Goal: Transaction & Acquisition: Purchase product/service

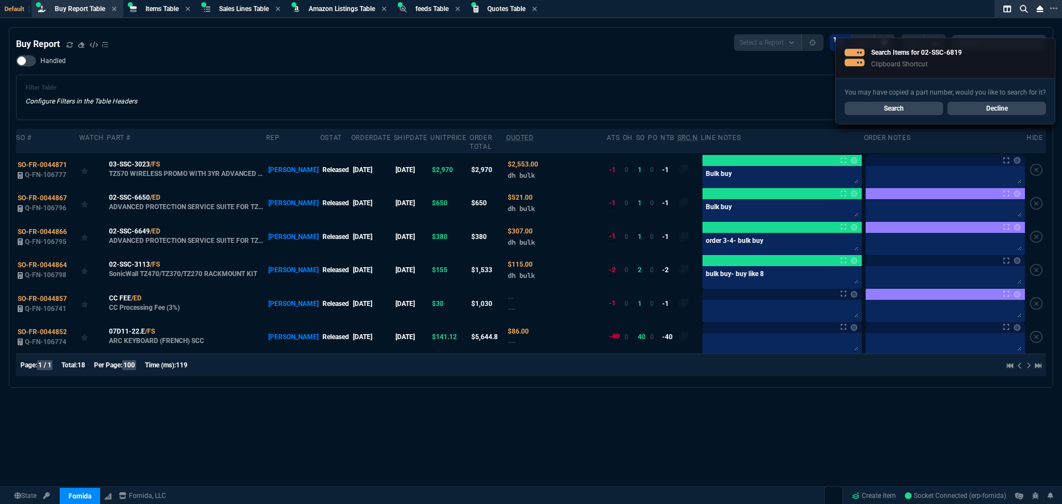
select select "8: NEPT"
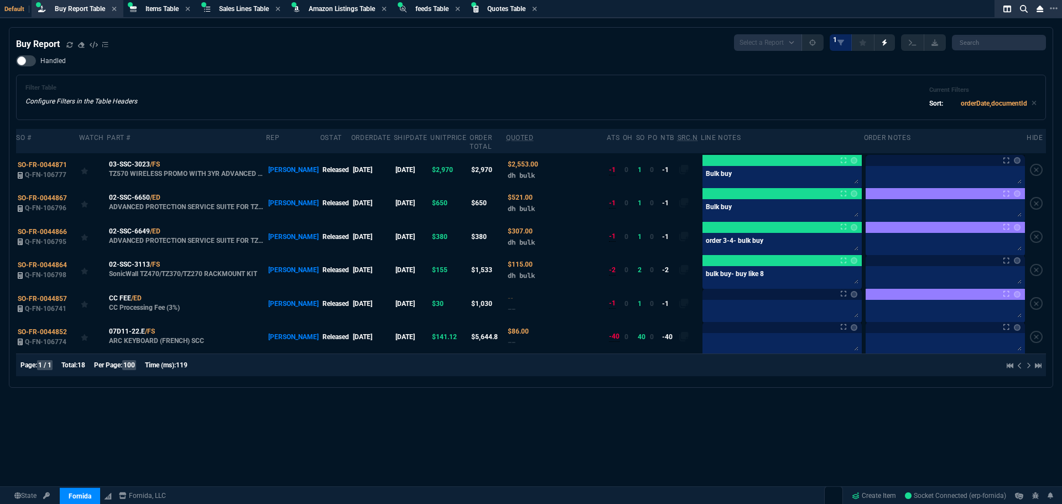
drag, startPoint x: 442, startPoint y: 96, endPoint x: 450, endPoint y: 95, distance: 7.8
click at [442, 96] on div "Filter Table Configure Filters in the Table Headers Current Filters Sort: order…" at bounding box center [530, 97] width 1011 height 27
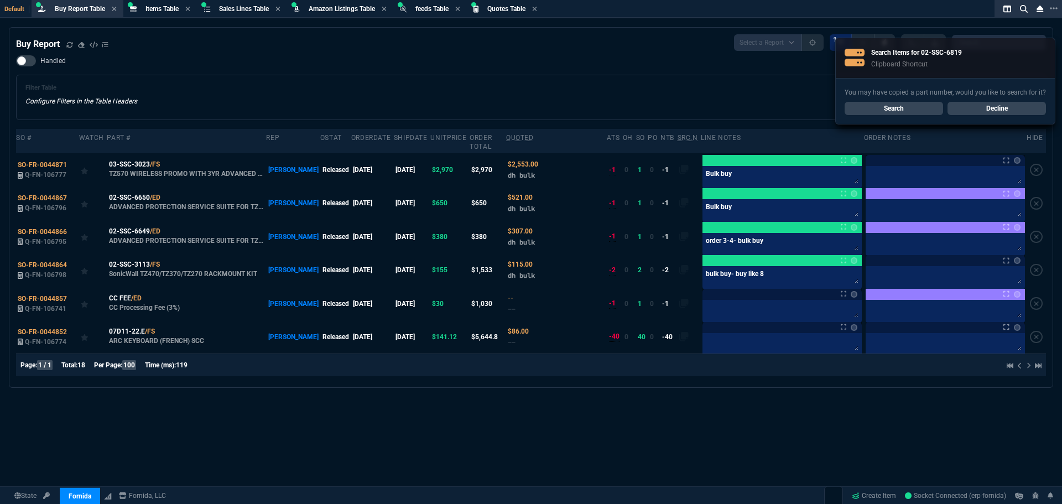
click at [893, 110] on link "Search" at bounding box center [894, 108] width 98 height 13
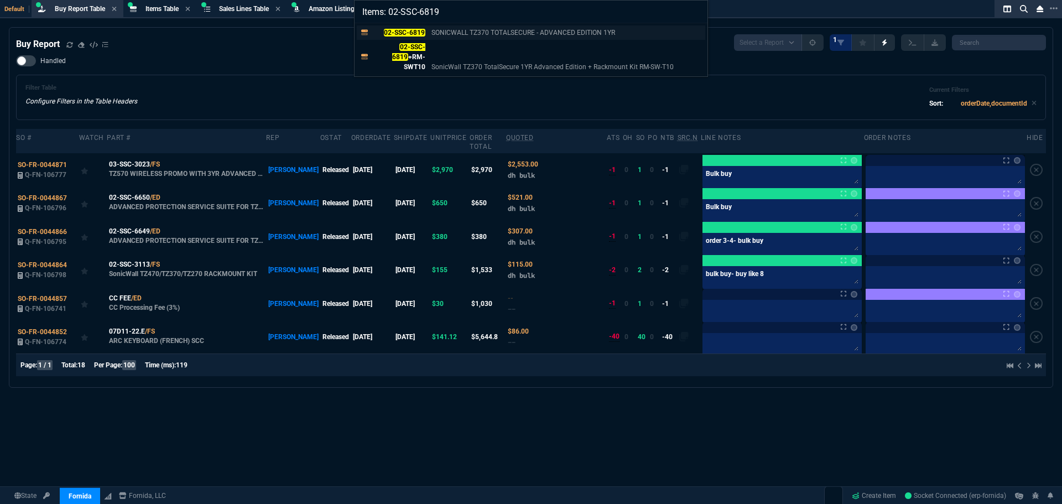
click at [396, 30] on mark "02-SSC-6819" at bounding box center [404, 33] width 41 height 8
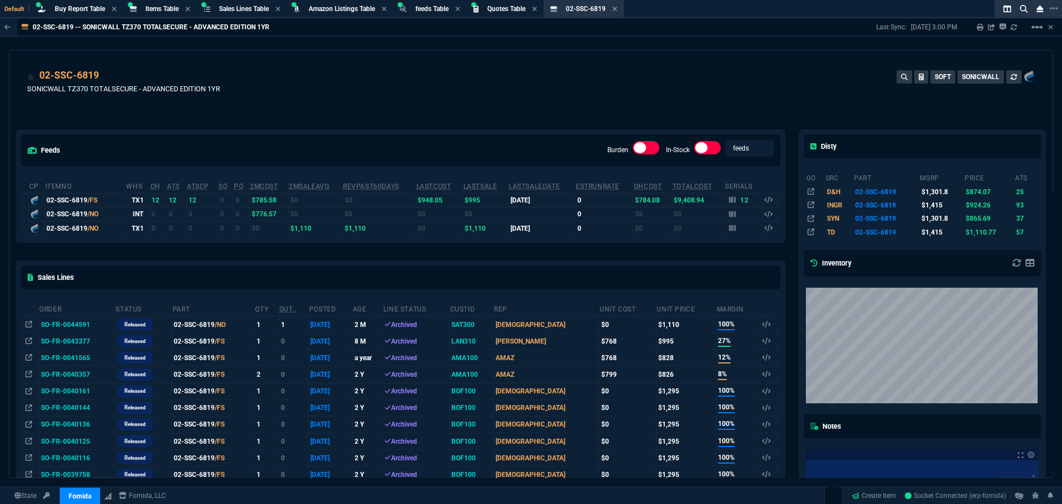
scroll to position [55, 0]
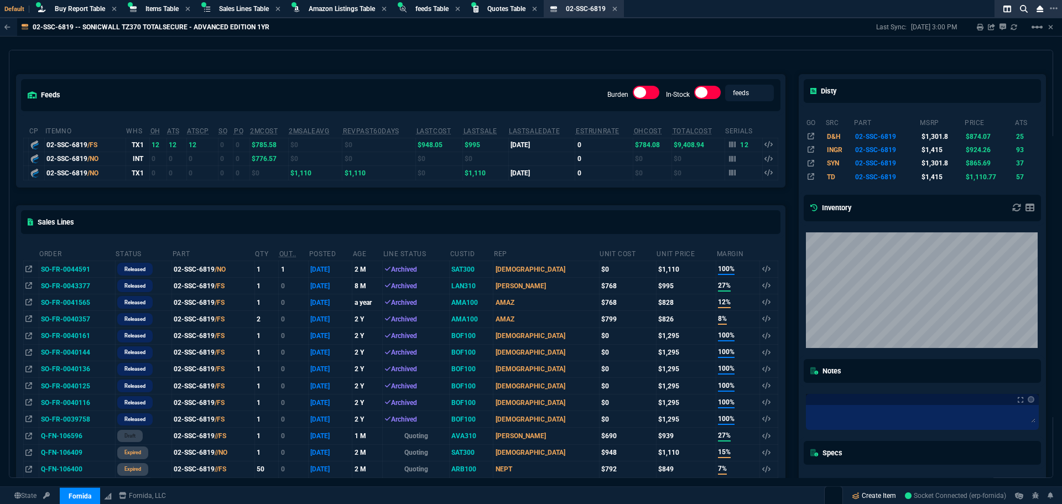
click at [873, 494] on link "Create Item" at bounding box center [873, 495] width 53 height 17
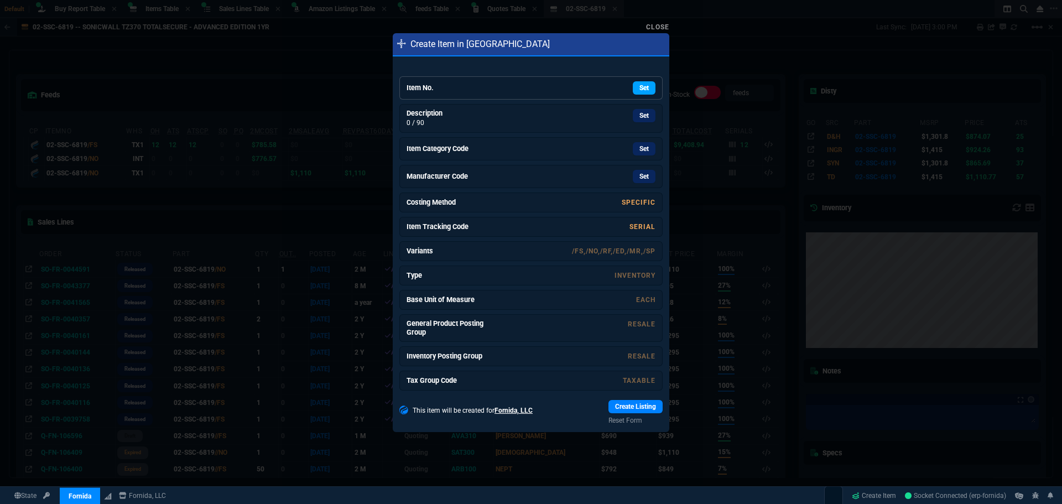
click at [634, 90] on link "Set" at bounding box center [644, 87] width 23 height 13
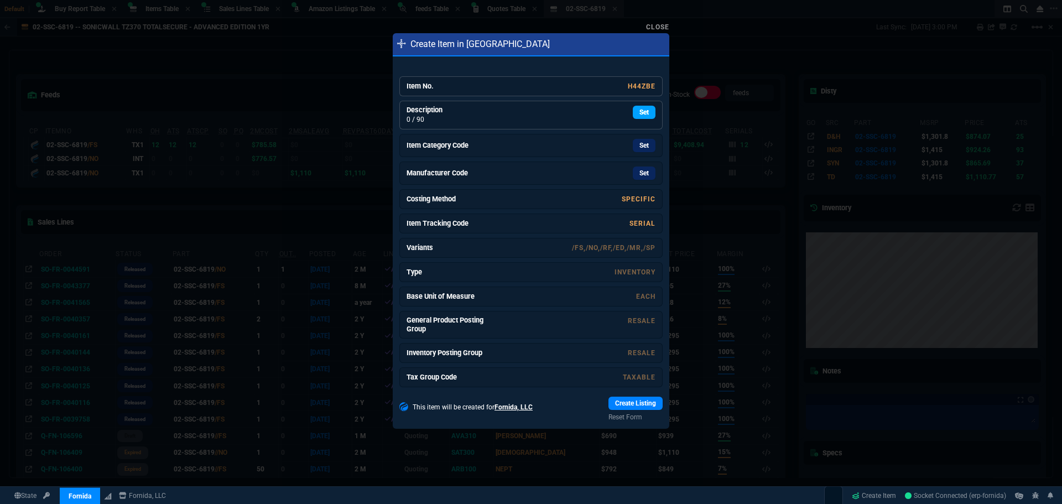
click at [633, 112] on link "Set" at bounding box center [644, 112] width 23 height 13
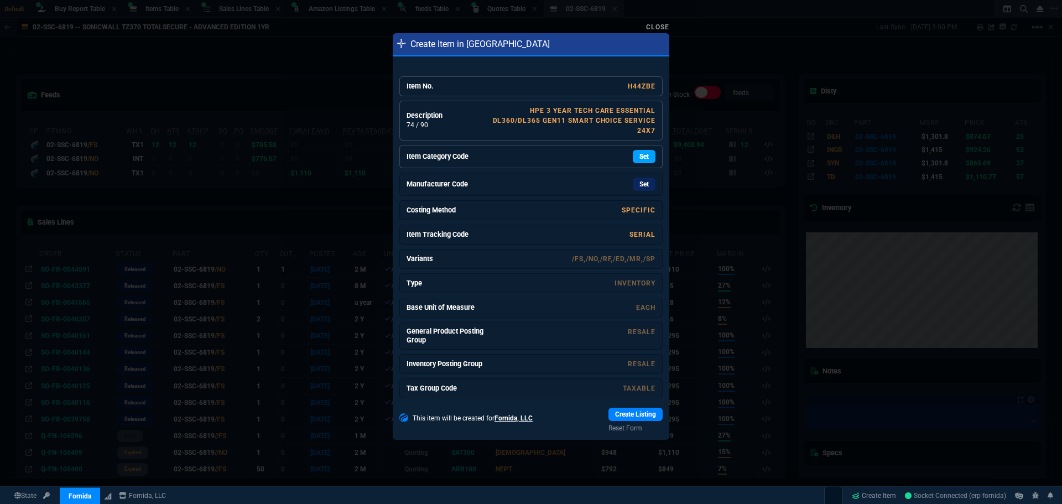
click at [635, 154] on link "Set" at bounding box center [644, 156] width 23 height 13
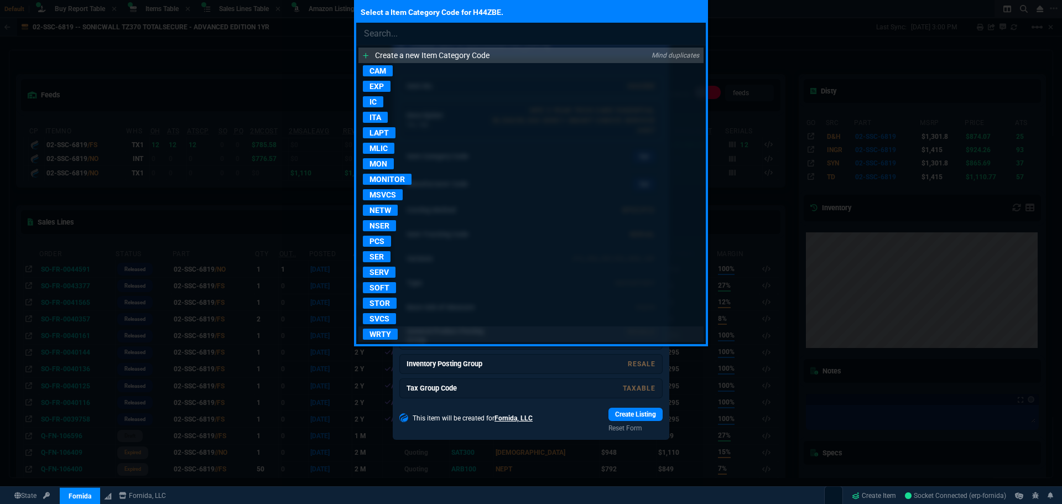
click at [375, 332] on p "WRTY" at bounding box center [380, 334] width 35 height 11
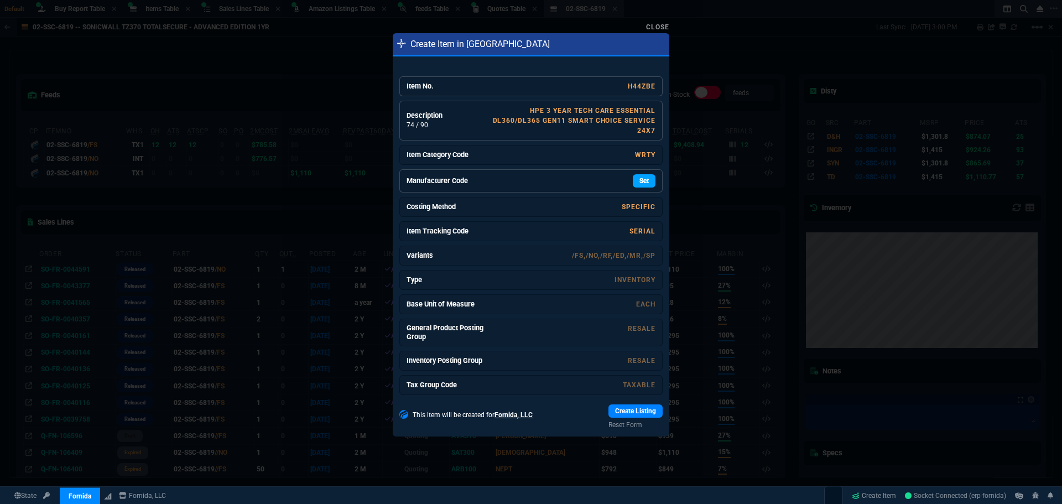
click at [633, 179] on link "Set" at bounding box center [644, 180] width 23 height 13
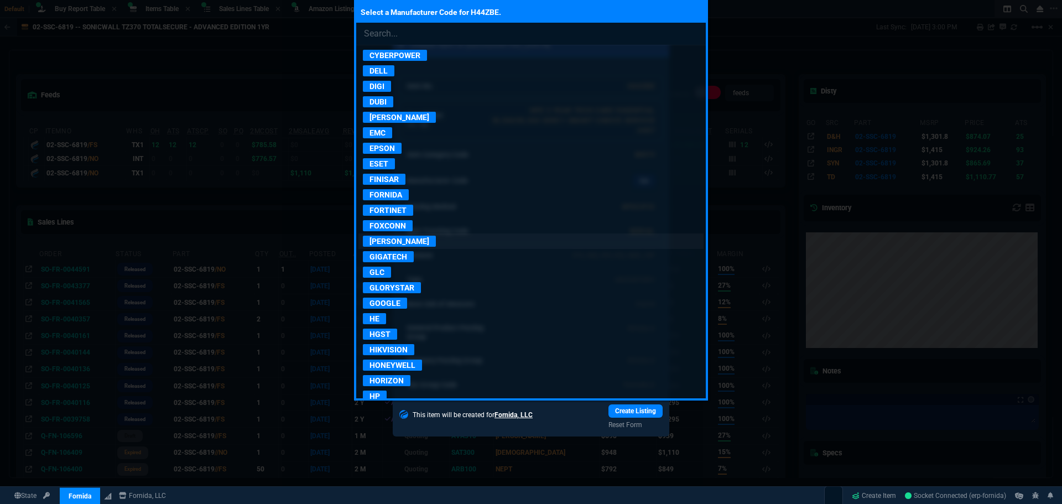
scroll to position [774, 0]
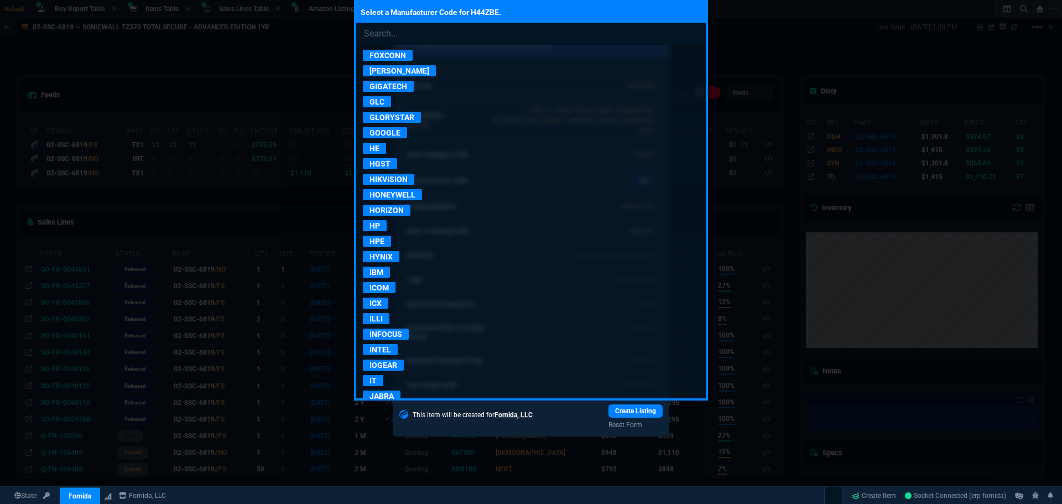
click at [379, 240] on p "HPE" at bounding box center [377, 241] width 28 height 11
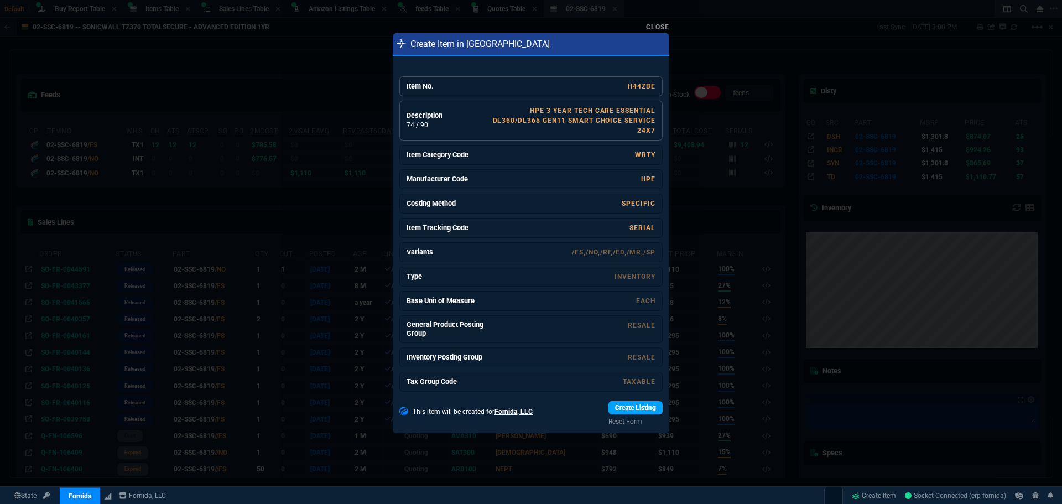
click at [626, 408] on link "Create Listing" at bounding box center [636, 407] width 54 height 13
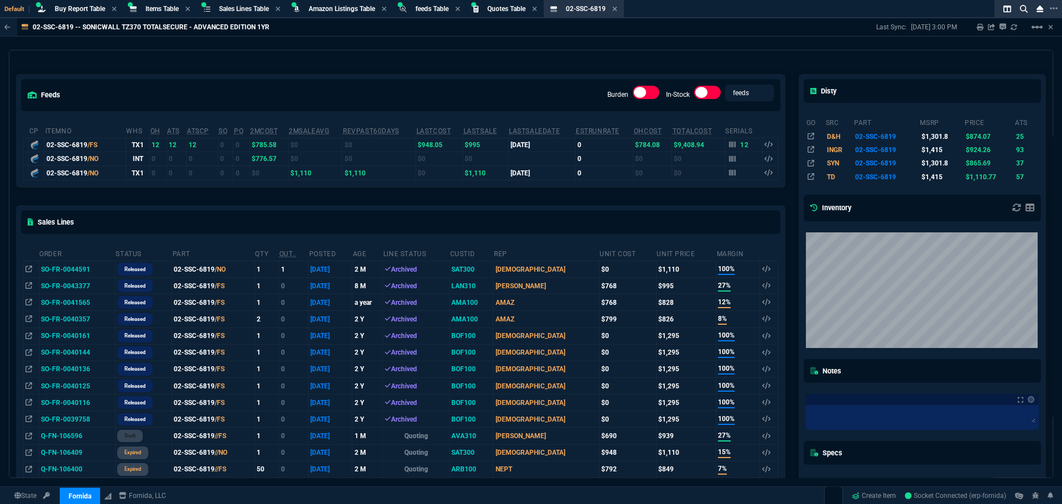
drag, startPoint x: 189, startPoint y: 97, endPoint x: 189, endPoint y: 74, distance: 23.2
click at [189, 97] on div "feeds Burden In-Stock feeds prices" at bounding box center [401, 95] width 768 height 40
click at [149, 9] on span "Items Table" at bounding box center [161, 9] width 33 height 8
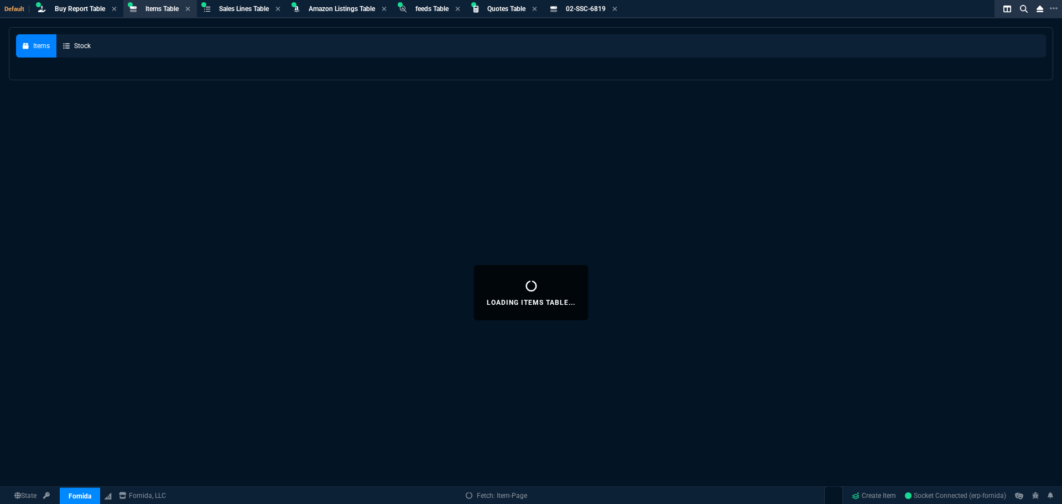
select select
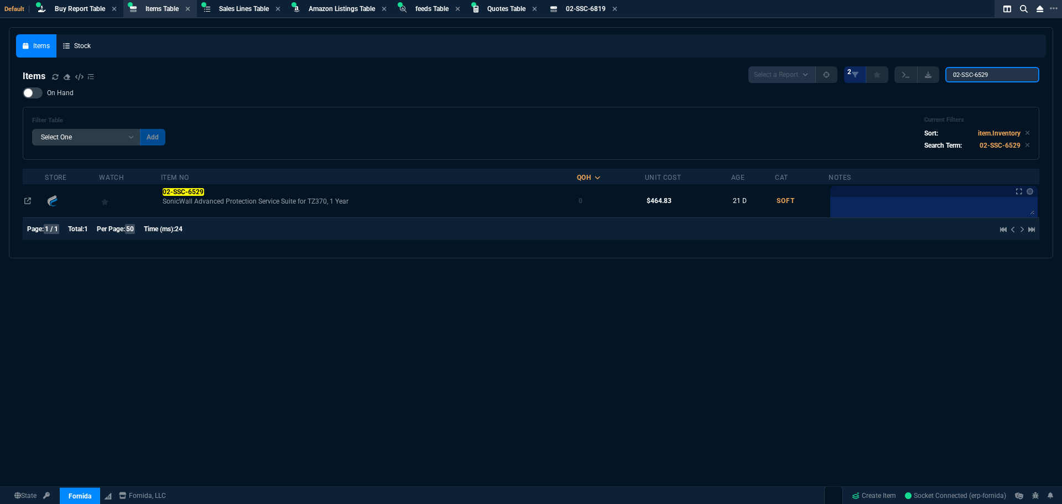
drag, startPoint x: 1012, startPoint y: 74, endPoint x: 865, endPoint y: 63, distance: 148.1
click at [865, 63] on nx-fornida-items-table "Items Select a Report NEW QUERY 2 02-SSC-6529 On Hand Filter Table Select One A…" at bounding box center [531, 155] width 1030 height 191
paste input "865408"
type input "865408"
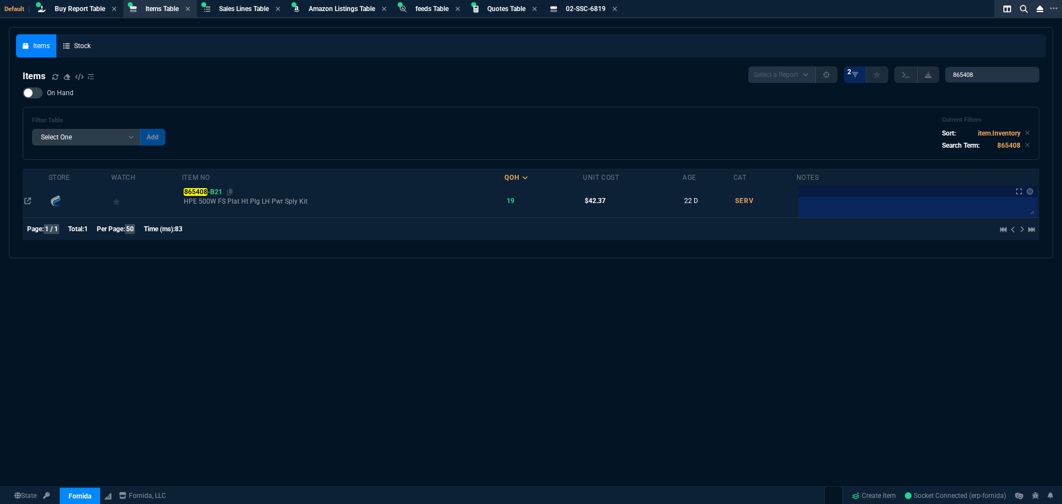
click at [203, 195] on mark "865408" at bounding box center [196, 192] width 24 height 8
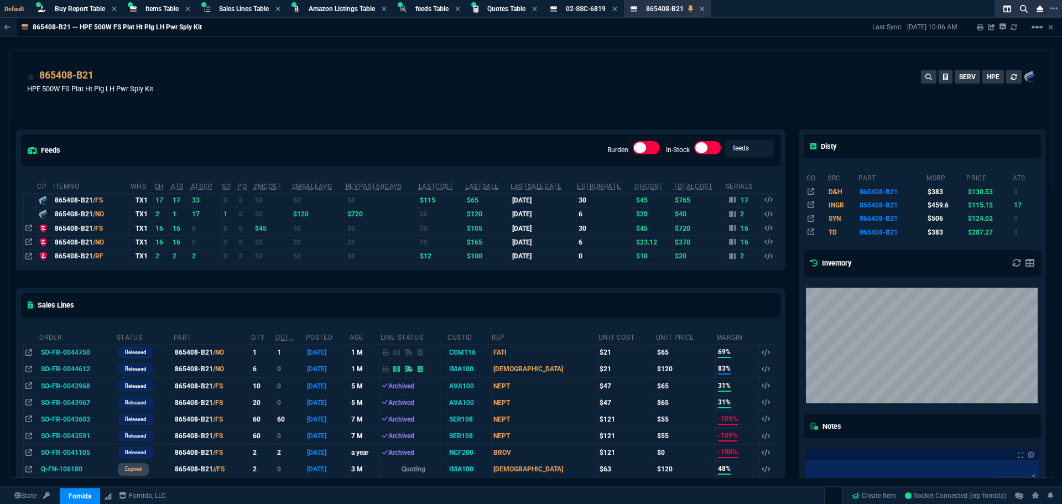
click at [506, 122] on div "feeds Burden In-Stock feeds prices cp ItemNo WHS OH ATS ATSCP SO PO 2MCost 2MSa…" at bounding box center [400, 420] width 783 height 630
click at [507, 122] on div "feeds Burden In-Stock feeds prices cp ItemNo WHS OH ATS ATSCP SO PO 2MCost 2MSa…" at bounding box center [400, 420] width 783 height 630
click at [513, 119] on div "feeds Burden In-Stock feeds prices cp ItemNo WHS OH ATS ATSCP SO PO 2MCost 2MSa…" at bounding box center [400, 420] width 783 height 630
click at [630, 67] on div "865408-B21 HPE 500W FS Plat Ht Plg LH Pwr Sply Kit SERV HPE" at bounding box center [530, 83] width 1043 height 66
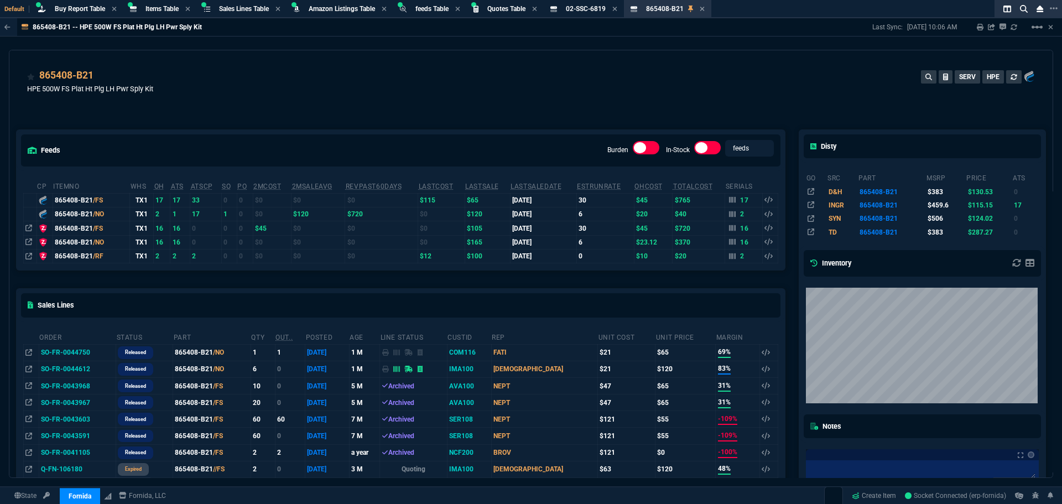
click at [572, 94] on div "865408-B21 HPE 500W FS Plat Ht Plg LH Pwr Sply Kit SERV HPE" at bounding box center [531, 87] width 1008 height 39
click at [712, 95] on div "865408-B21 HPE 500W FS Plat Ht Plg LH Pwr Sply Kit SERV HPE" at bounding box center [531, 87] width 1008 height 39
click at [711, 104] on div "865408-B21 HPE 500W FS Plat Ht Plg LH Pwr Sply Kit SERV HPE" at bounding box center [531, 87] width 1008 height 39
click at [523, 58] on div "865408-B21 HPE 500W FS Plat Ht Plg LH Pwr Sply Kit SERV HPE" at bounding box center [530, 83] width 1043 height 66
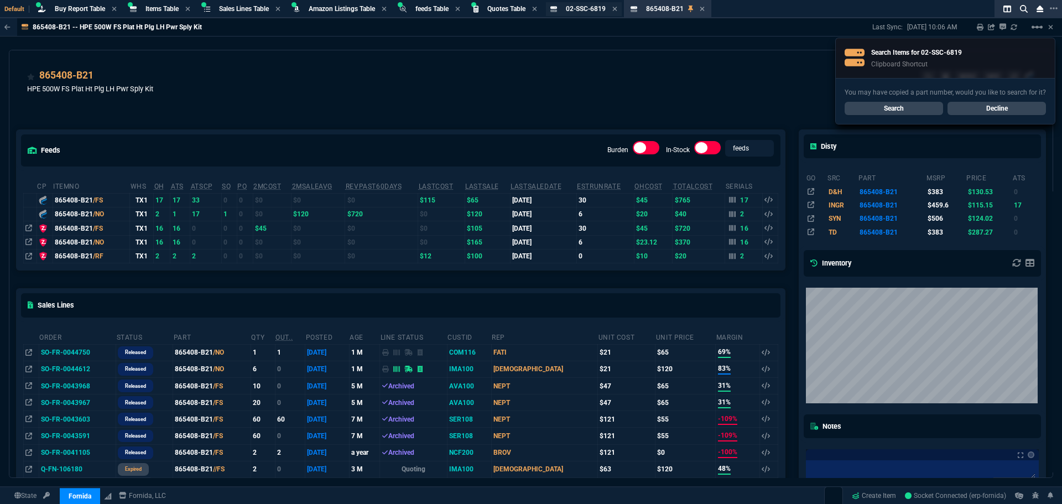
click at [604, 11] on span "02-SSC-6819" at bounding box center [586, 9] width 40 height 8
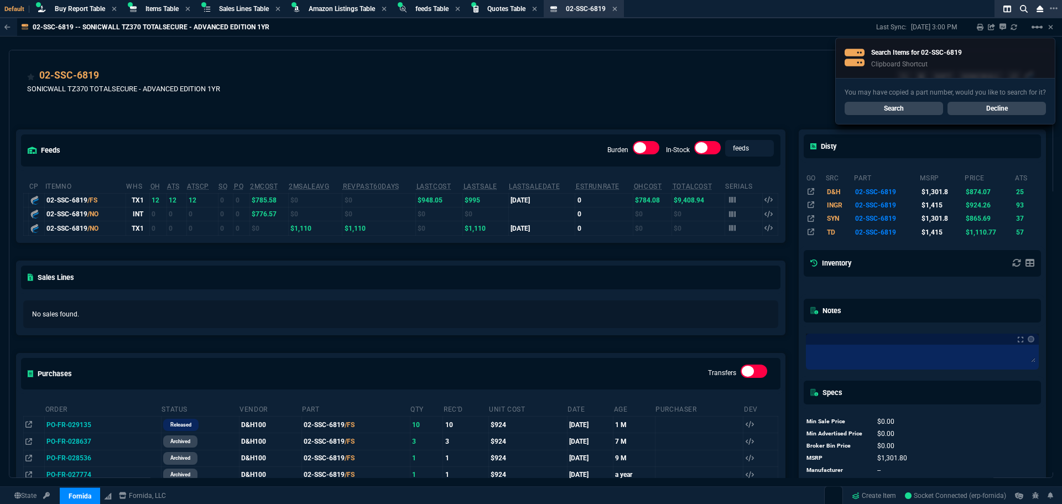
click at [1001, 109] on link "Decline" at bounding box center [997, 108] width 98 height 13
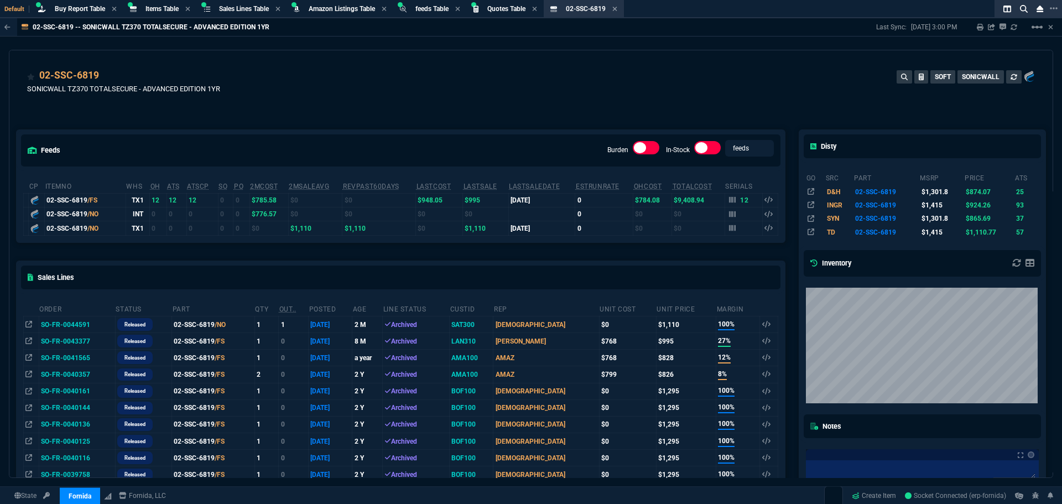
click at [503, 12] on span "Quotes Table" at bounding box center [506, 9] width 38 height 8
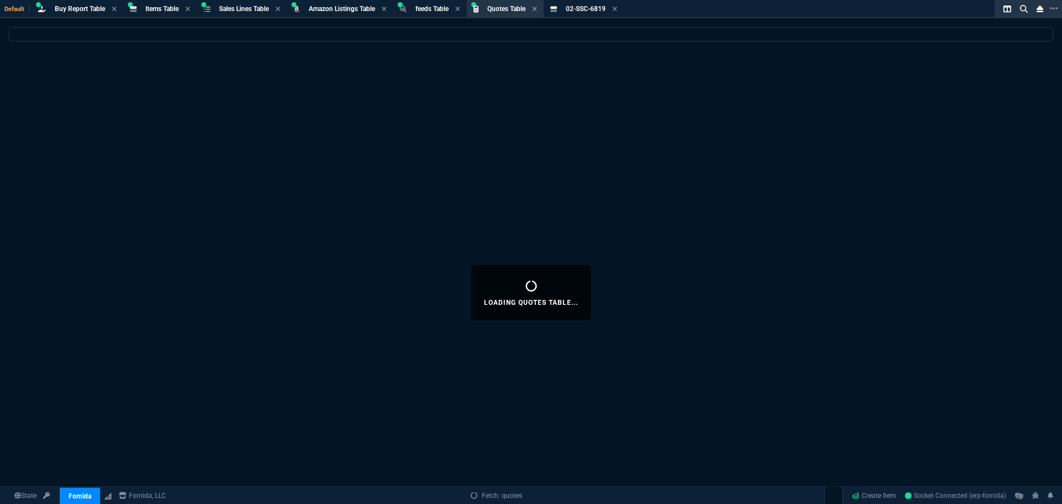
select select
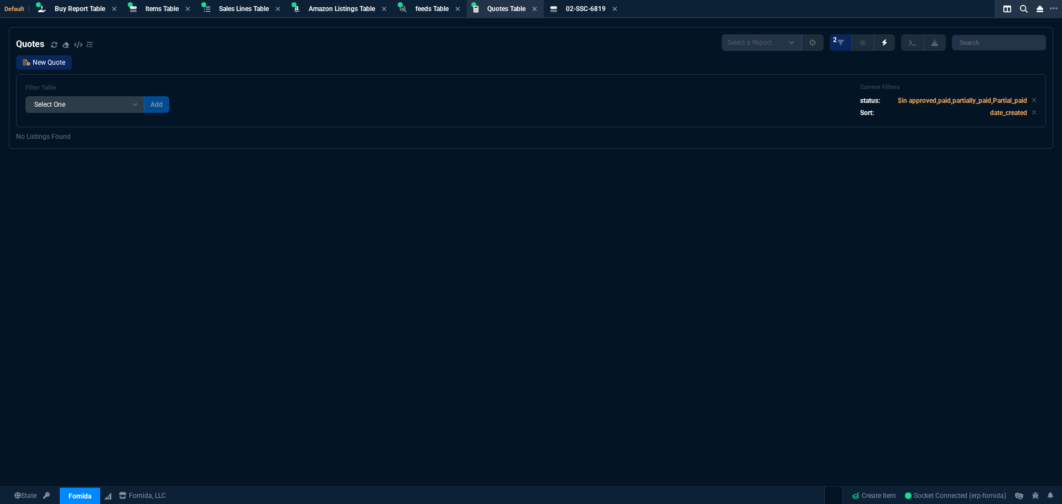
click at [47, 64] on link "New Quote" at bounding box center [44, 62] width 56 height 14
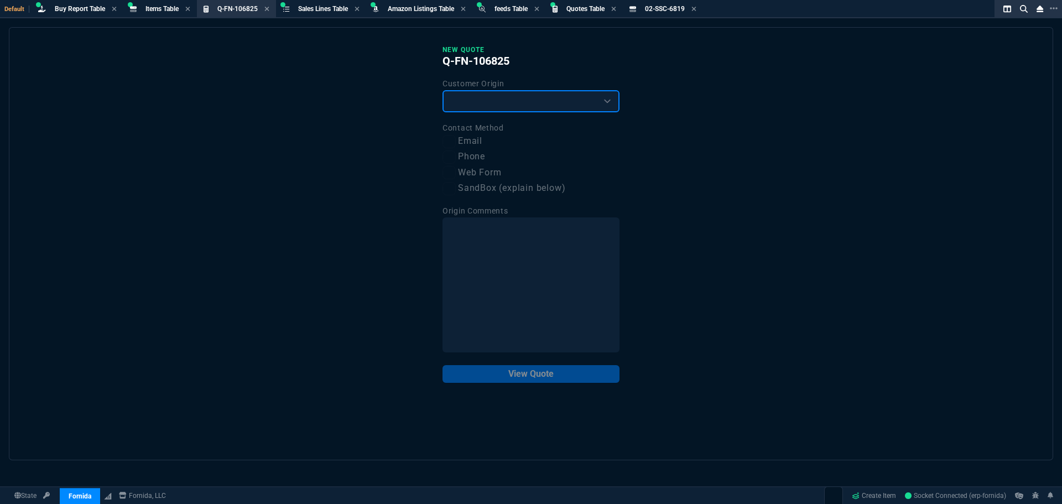
click at [488, 98] on select "Existing Customer Amazon Lead (first order) Website Lead (first order) Called (…" at bounding box center [531, 101] width 177 height 22
select select "existing"
click at [443, 91] on select "Existing Customer Amazon Lead (first order) Website Lead (first order) Called (…" at bounding box center [531, 101] width 177 height 22
click at [470, 138] on label "Email" at bounding box center [531, 141] width 177 height 14
click at [456, 138] on input "Email" at bounding box center [449, 141] width 13 height 13
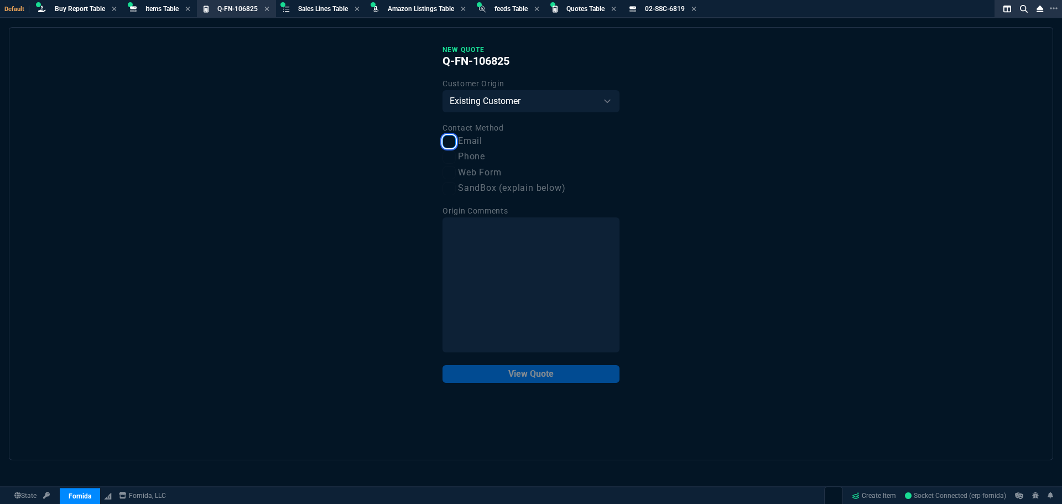
checkbox input "true"
click at [522, 377] on button "View Quote" at bounding box center [531, 374] width 177 height 18
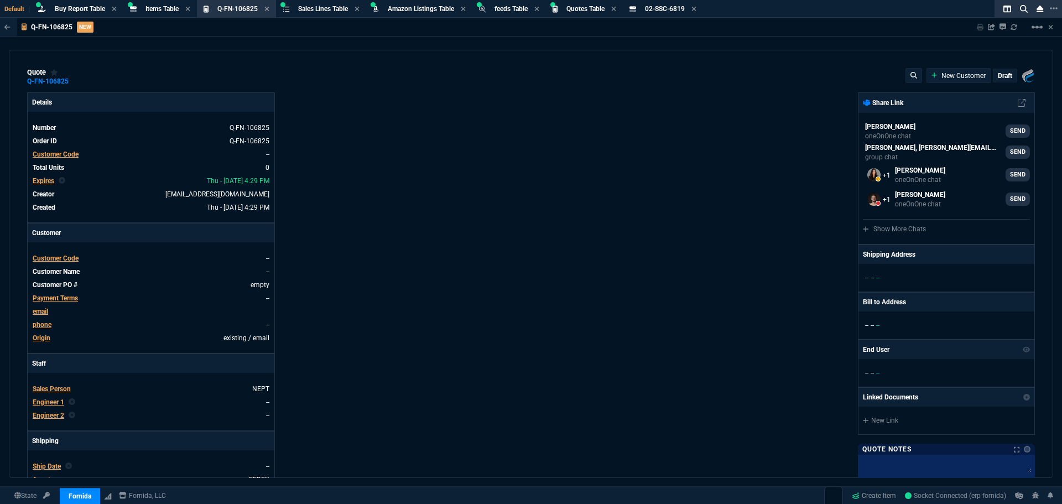
click at [65, 155] on span "Customer Code" at bounding box center [56, 154] width 46 height 8
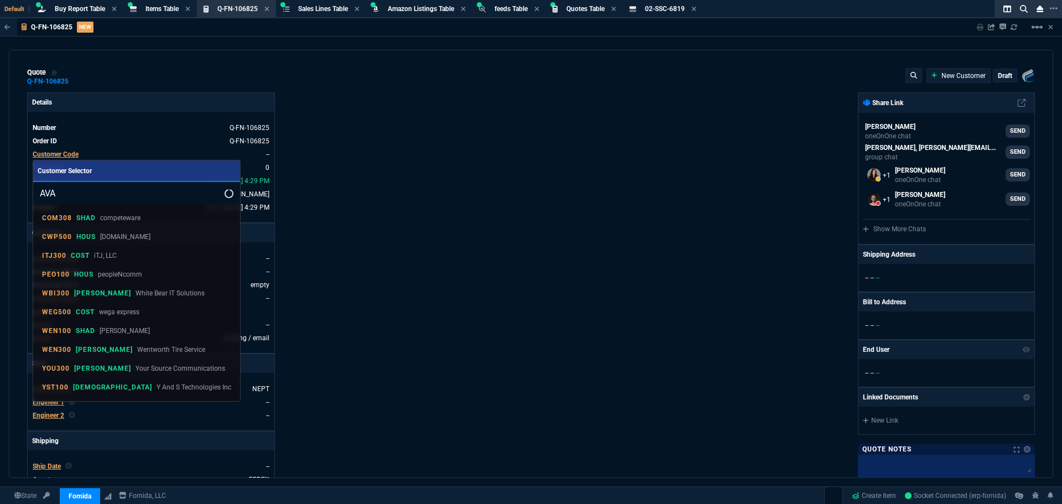
type input "AVAR"
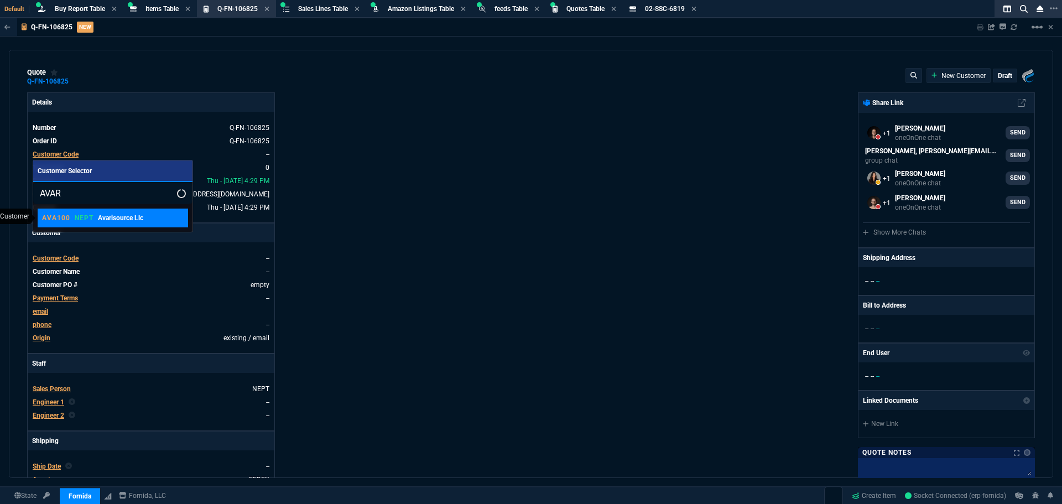
click at [90, 219] on p "NEPT" at bounding box center [84, 218] width 19 height 9
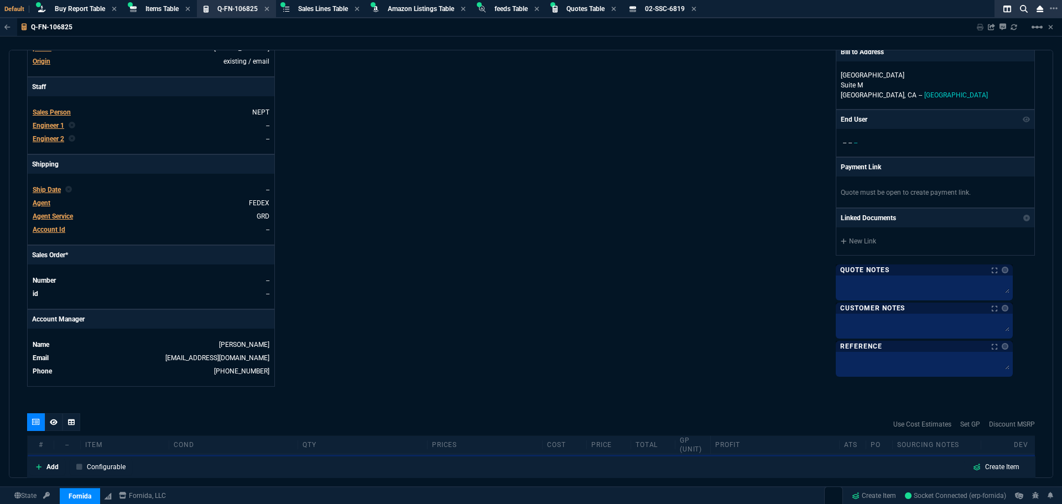
scroll to position [387, 0]
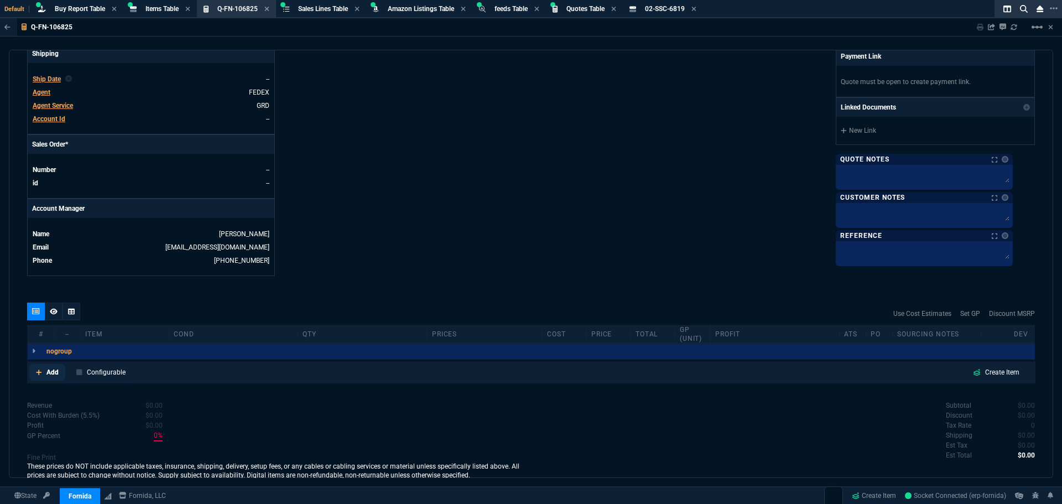
click at [48, 372] on p "Add" at bounding box center [52, 372] width 12 height 10
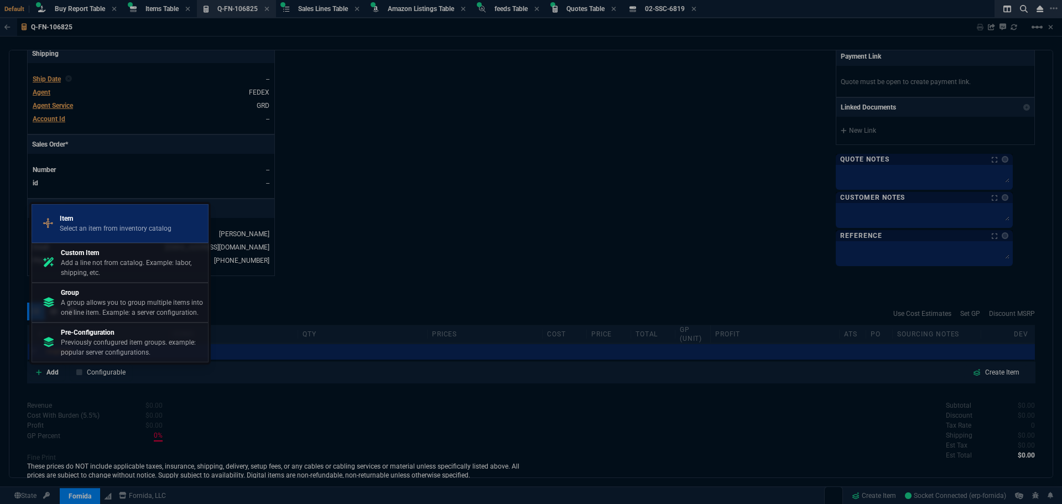
click at [97, 220] on p "Item" at bounding box center [116, 219] width 112 height 10
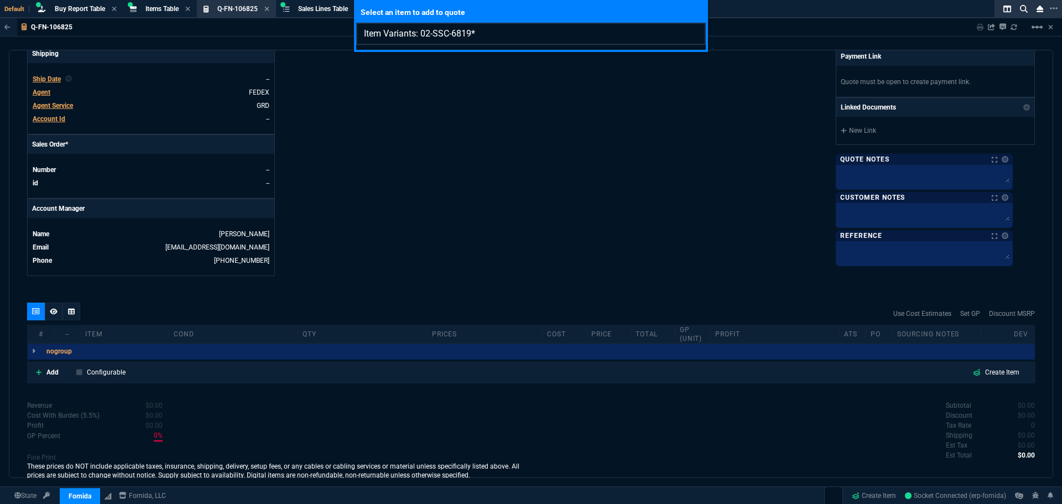
type input "Item Variants: 02-SSC-6819"
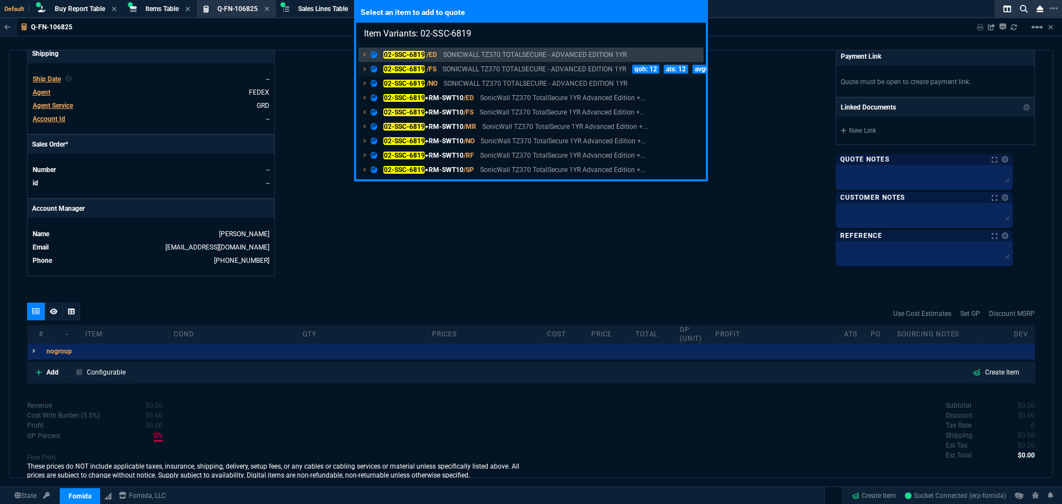
click at [495, 65] on p "SONICWALL TZ370 TOTALSECURE - ADVANCED EDITION 1YR" at bounding box center [535, 69] width 184 height 10
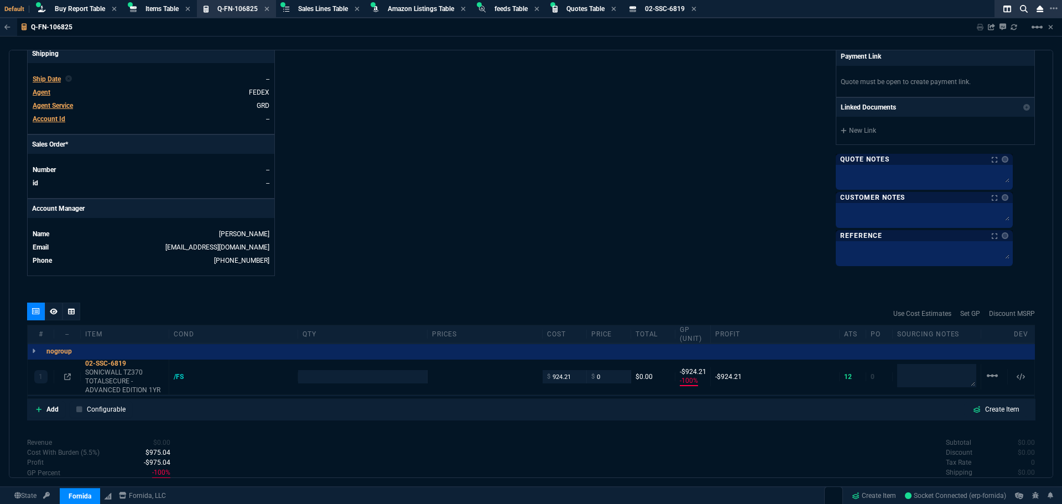
type input "-100"
type input "-924"
type input "1301.8"
type input "100"
click at [340, 376] on input "number" at bounding box center [362, 376] width 119 height 13
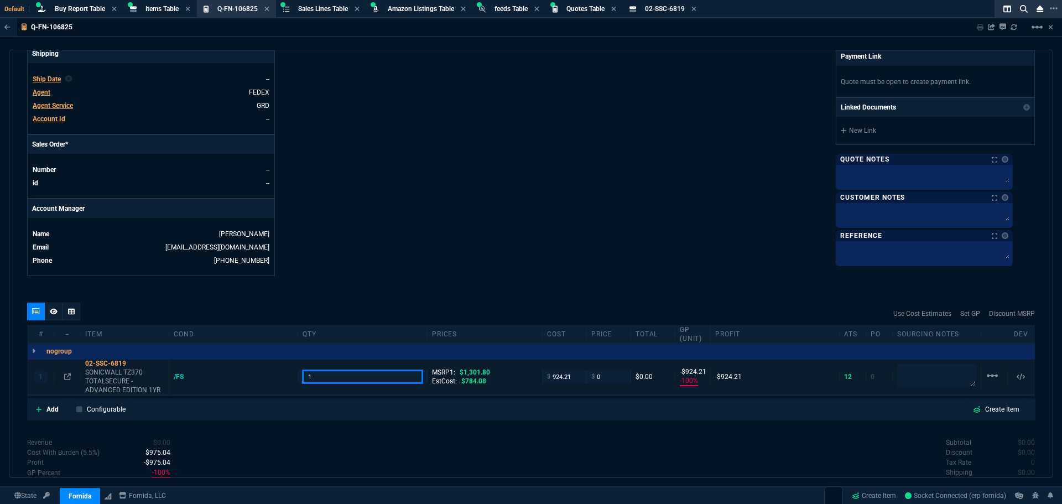
type input "1"
click at [647, 6] on div "02-SSC-6819 Item" at bounding box center [663, 9] width 76 height 14
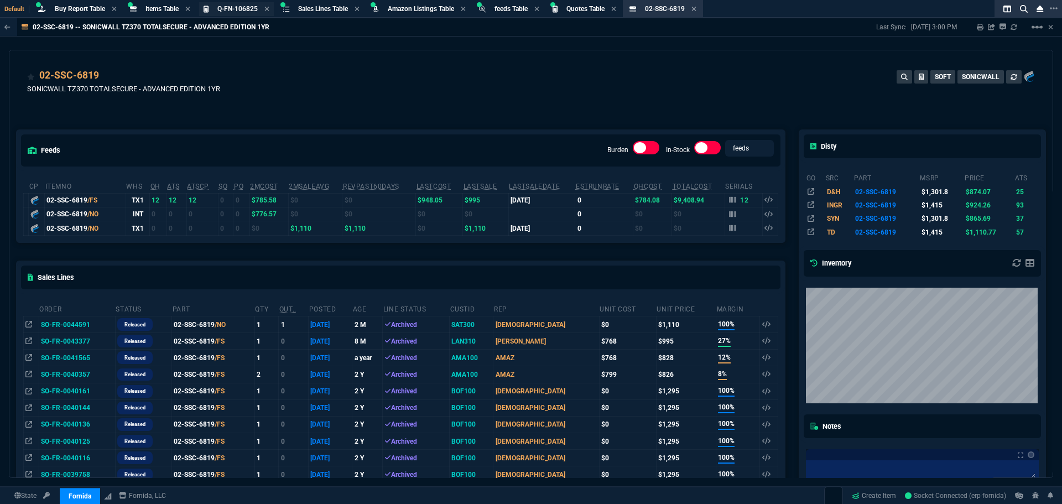
click at [234, 11] on span "Q-FN-106825" at bounding box center [237, 9] width 40 height 8
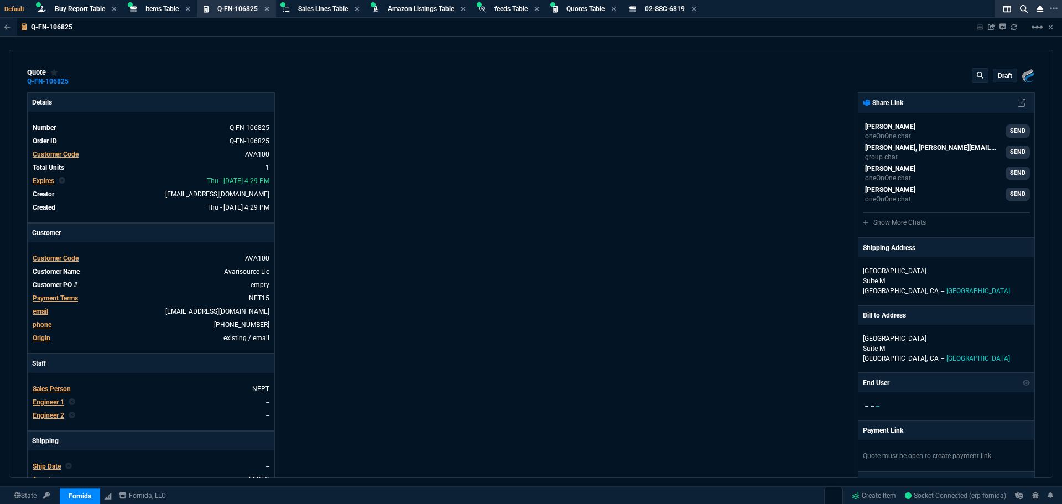
type input "-100"
type input "-924"
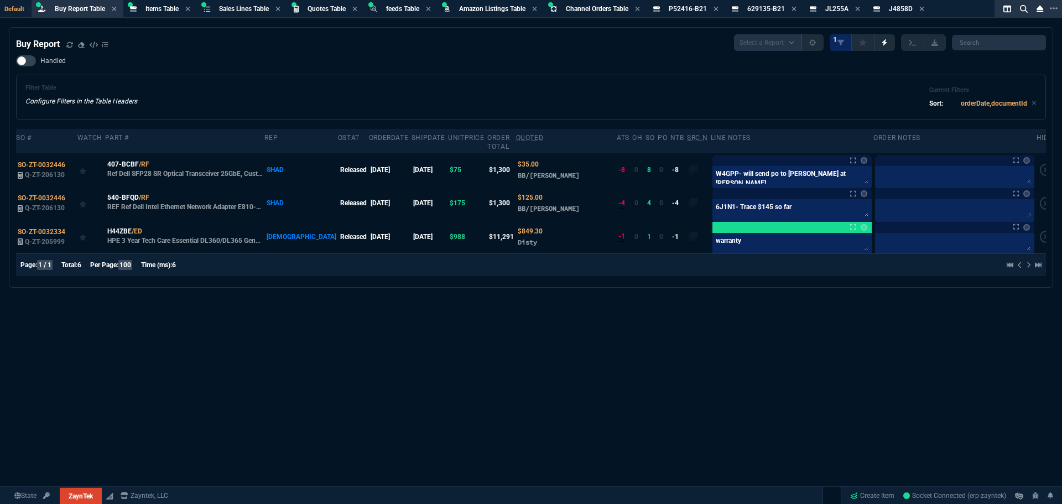
select select "8: NEPT"
click at [150, 227] on icon at bounding box center [150, 230] width 6 height 7
click at [60, 228] on span "SO-ZT-0032334" at bounding box center [42, 232] width 48 height 8
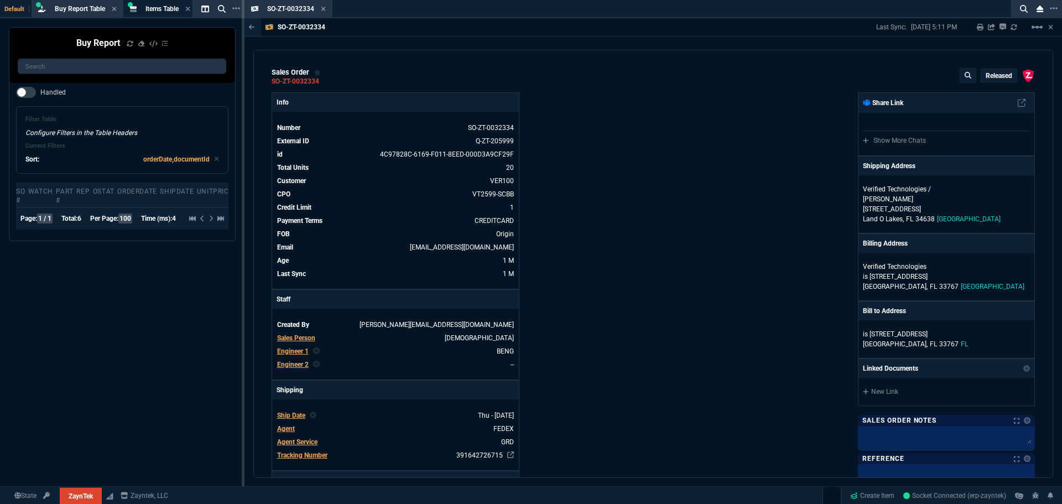
select select "8: NEPT"
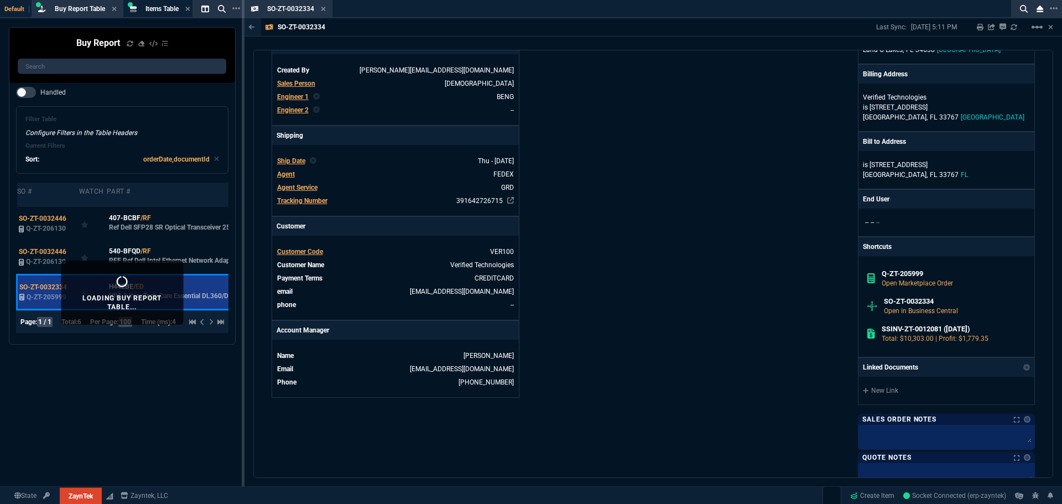
scroll to position [277, 0]
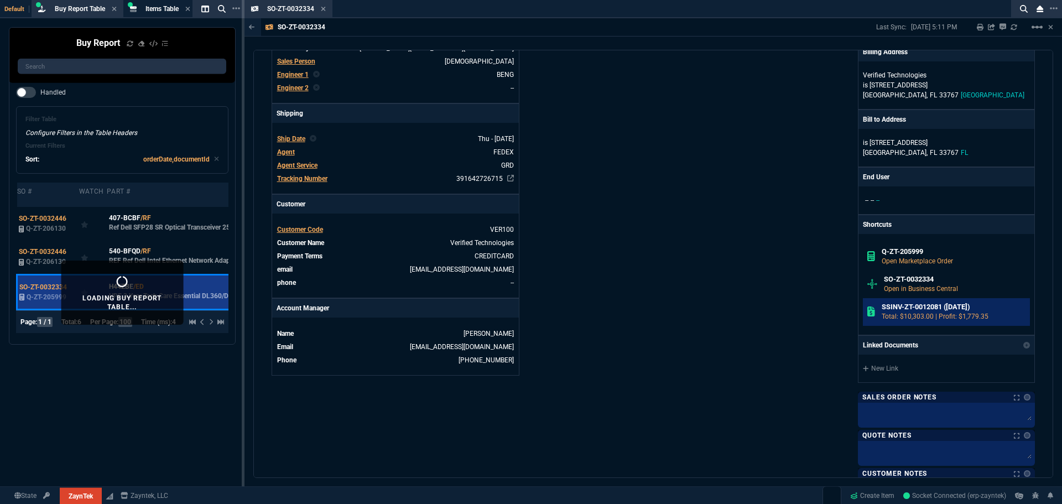
click at [911, 303] on h6 "SSINV-ZT-0012081 (7-30-25)" at bounding box center [954, 307] width 144 height 9
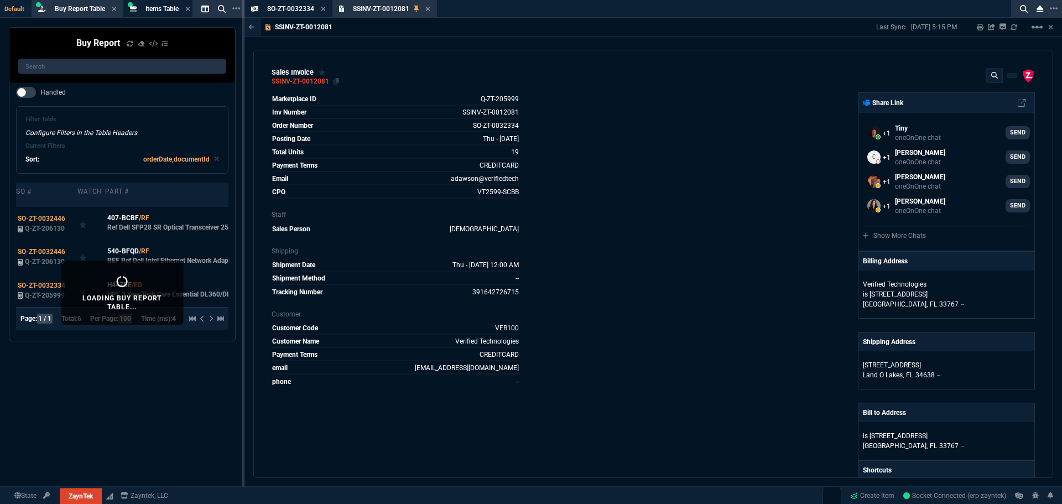
click at [301, 82] on div "SSINV-ZT-0012081" at bounding box center [301, 82] width 58 height 2
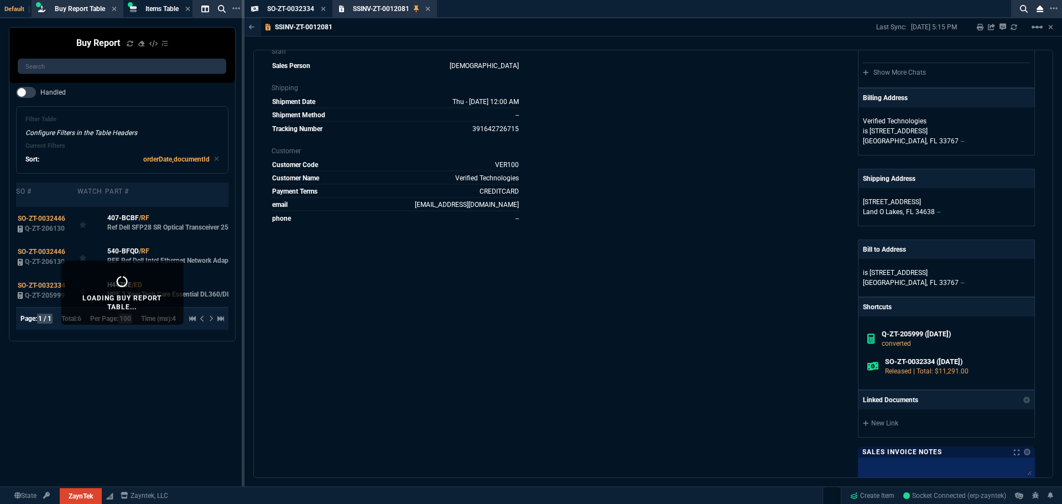
scroll to position [221, 0]
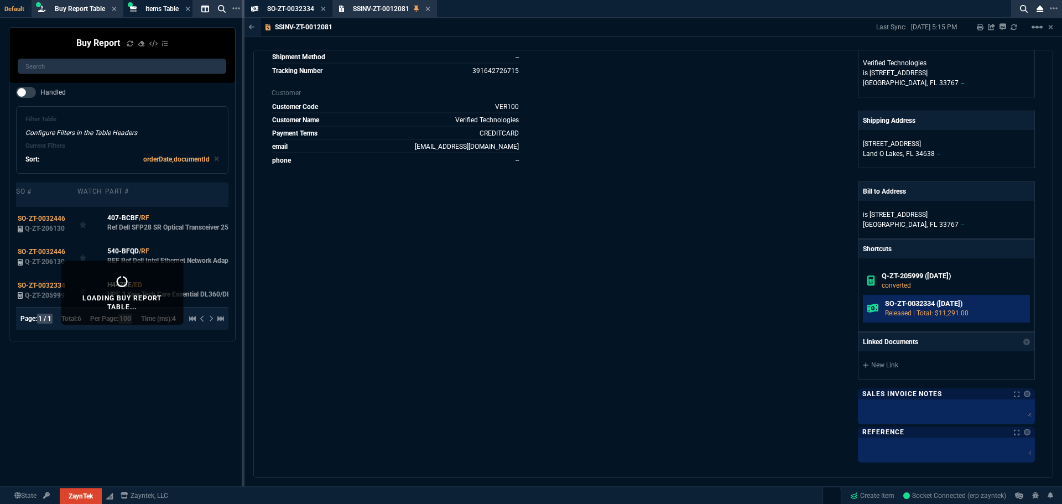
click at [912, 307] on h6 "SO-ZT-0032334 (7-31-25)" at bounding box center [955, 303] width 141 height 9
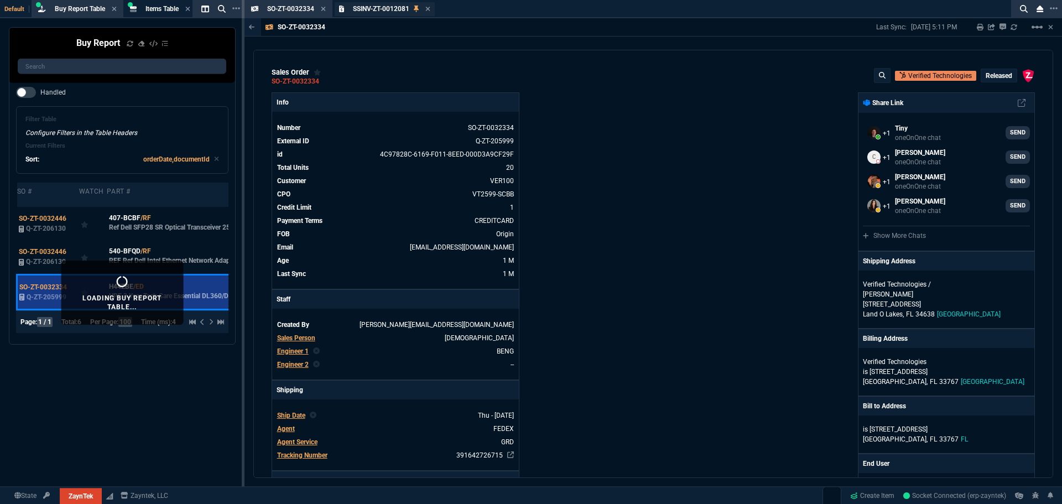
click at [404, 12] on span "SSINV-ZT-0012081" at bounding box center [381, 9] width 56 height 8
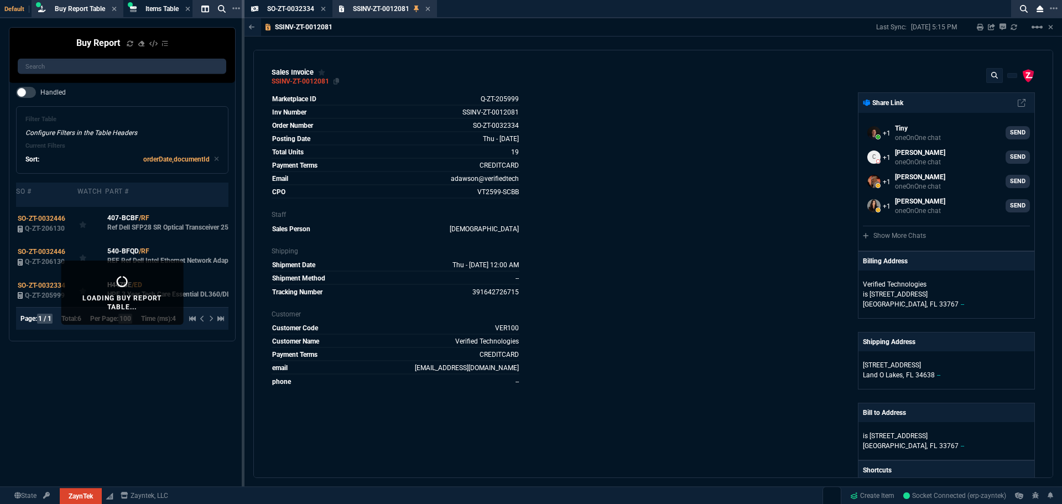
click at [313, 81] on div "SSINV-ZT-0012081" at bounding box center [301, 82] width 58 height 2
click at [429, 8] on icon at bounding box center [428, 9] width 4 height 4
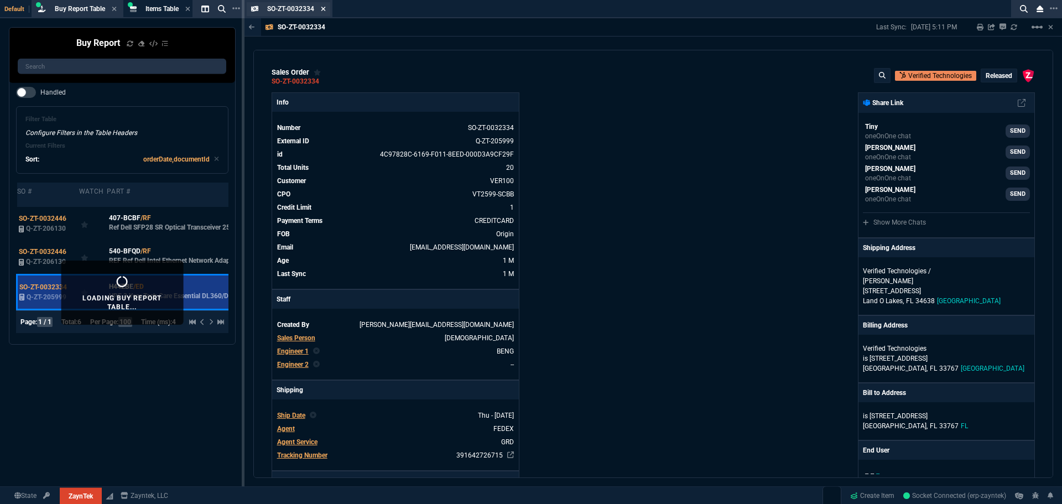
click at [321, 8] on icon at bounding box center [323, 9] width 5 height 7
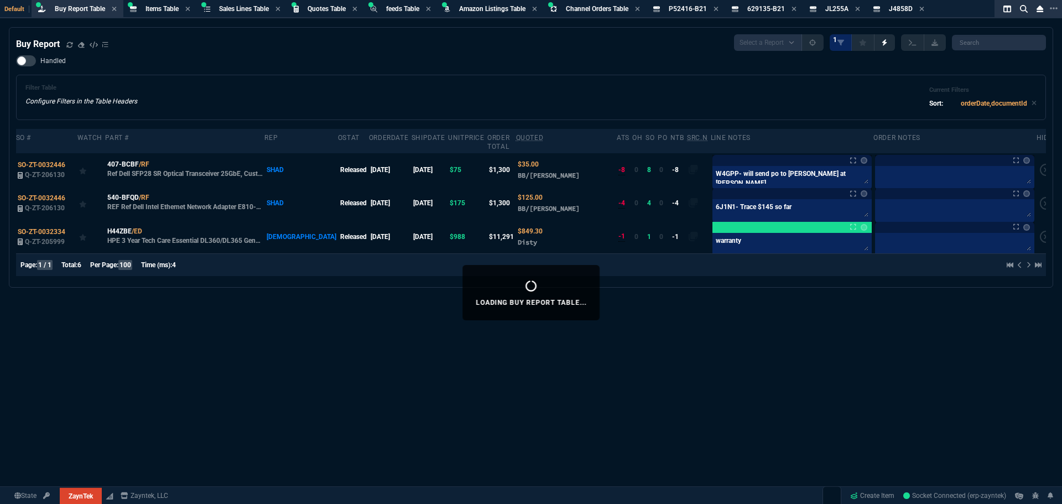
click at [509, 65] on div "Handled Filter Table Configure Filters in the Table Headers Current Filters Sor…" at bounding box center [531, 87] width 1030 height 65
select select "8: NEPT"
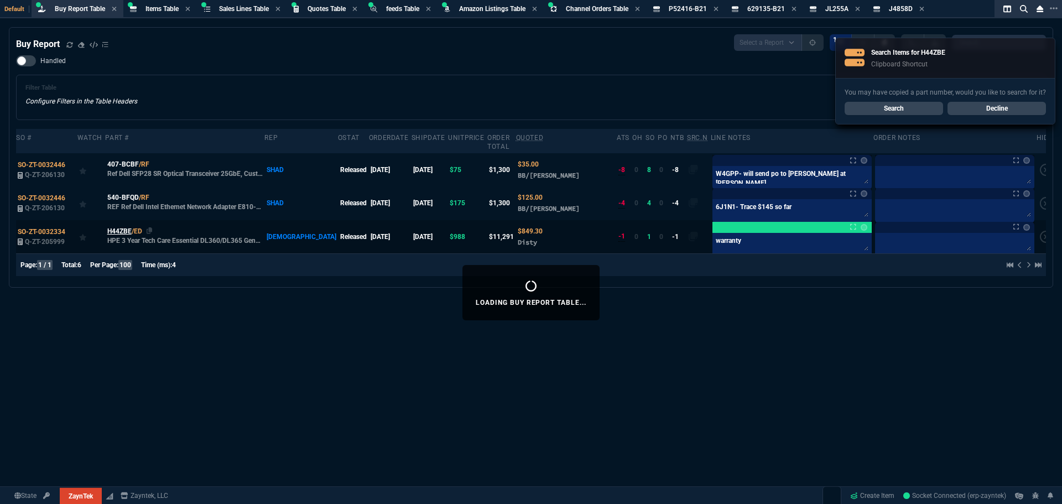
click at [131, 226] on span "H44ZBE" at bounding box center [119, 231] width 24 height 10
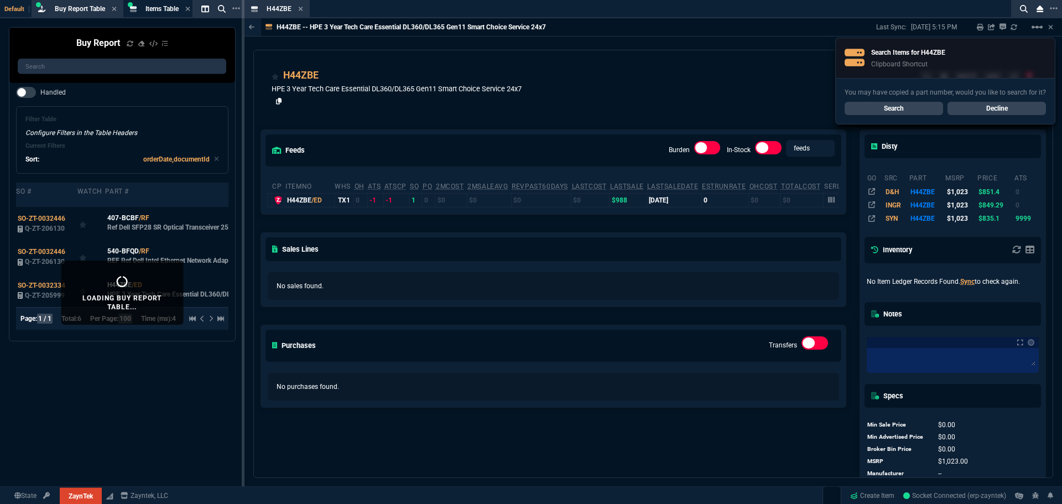
click at [279, 102] on icon at bounding box center [279, 101] width 6 height 7
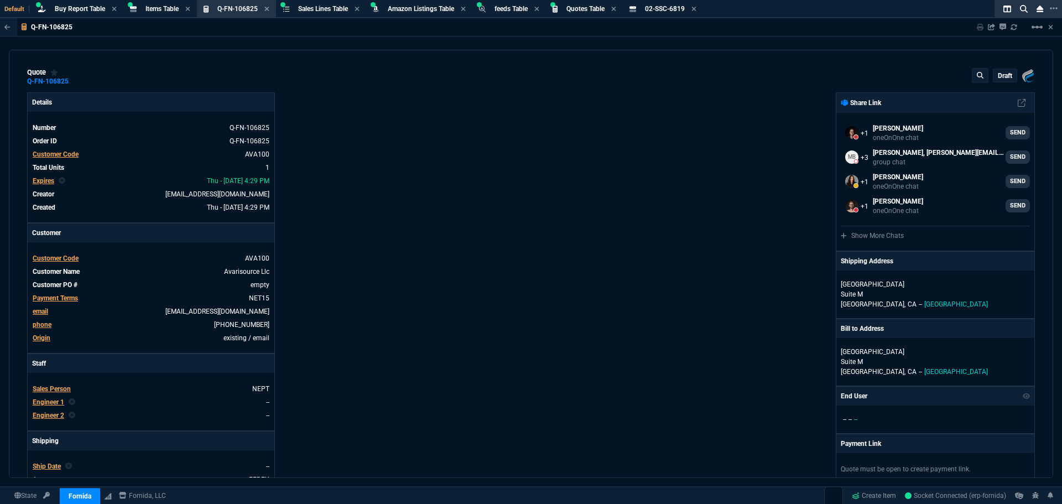
select select "8: NEPT"
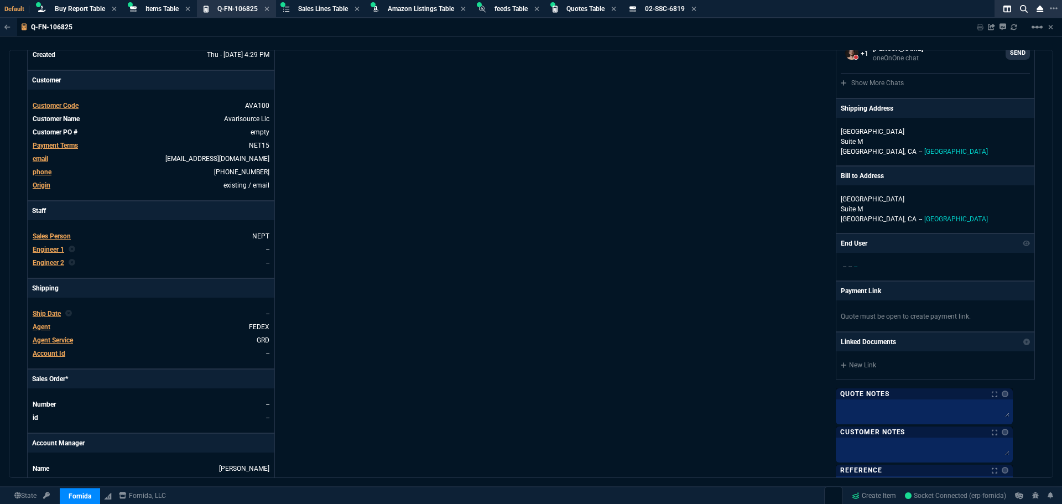
scroll to position [151, 0]
click at [254, 133] on link "empty" at bounding box center [258, 134] width 21 height 10
click at [370, 141] on div "Details Number Q-FN-106825 Order ID Q-FN-106825 Customer Code AVA100 Total Unit…" at bounding box center [279, 226] width 504 height 571
click at [852, 196] on p "927 Calle Negocio" at bounding box center [935, 201] width 189 height 10
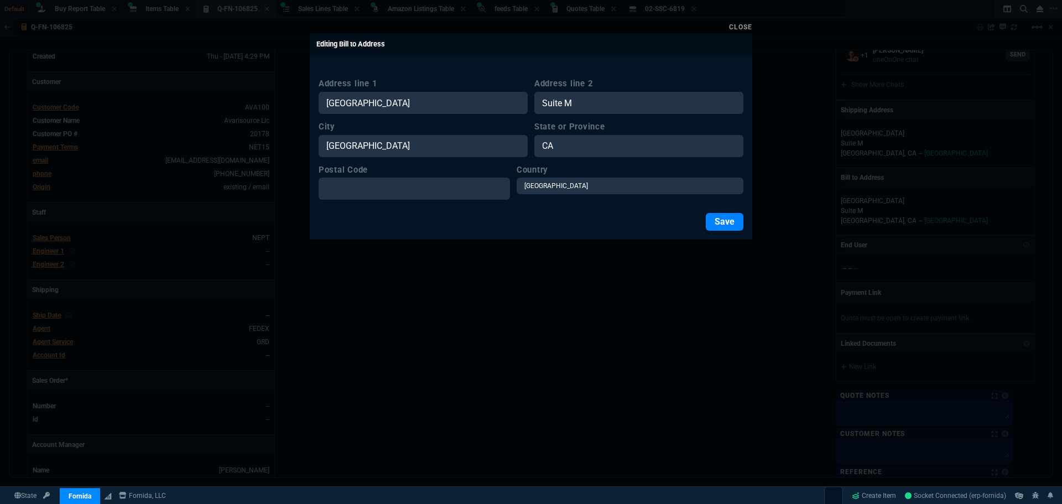
click at [741, 26] on link "Close" at bounding box center [740, 27] width 23 height 8
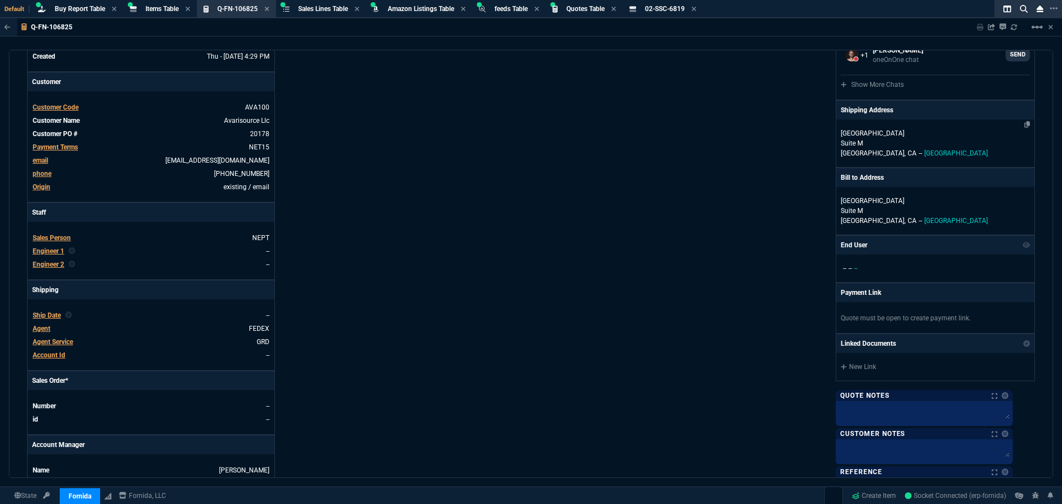
click at [883, 134] on p "927 Calle Negocio" at bounding box center [935, 133] width 189 height 10
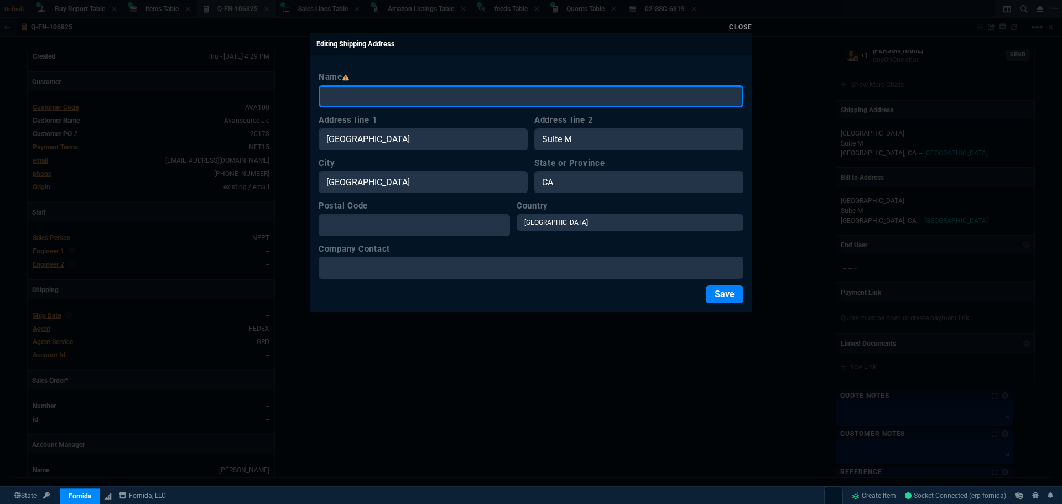
click at [382, 95] on input "Name" at bounding box center [531, 96] width 425 height 22
click at [331, 94] on input "aVARISOURCE" at bounding box center [531, 96] width 425 height 22
type input "AVARISOURCE"
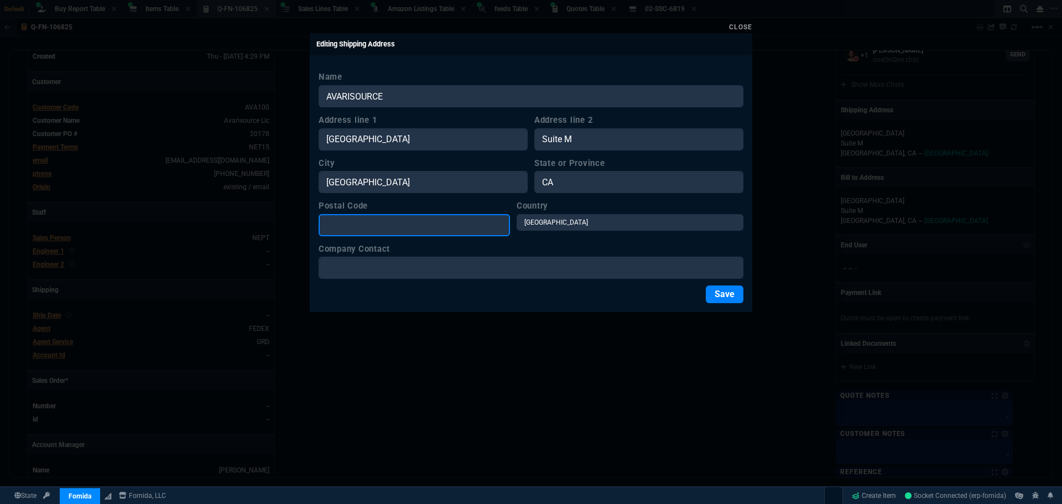
click at [354, 229] on input "Postal Code" at bounding box center [414, 225] width 191 height 22
type input "92673"
click at [725, 295] on button "Save" at bounding box center [725, 294] width 38 height 18
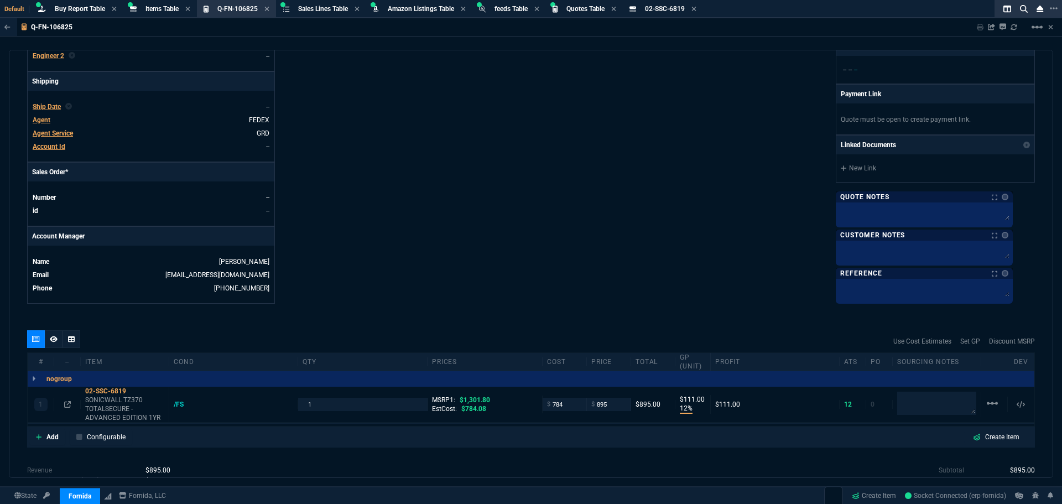
scroll to position [372, 0]
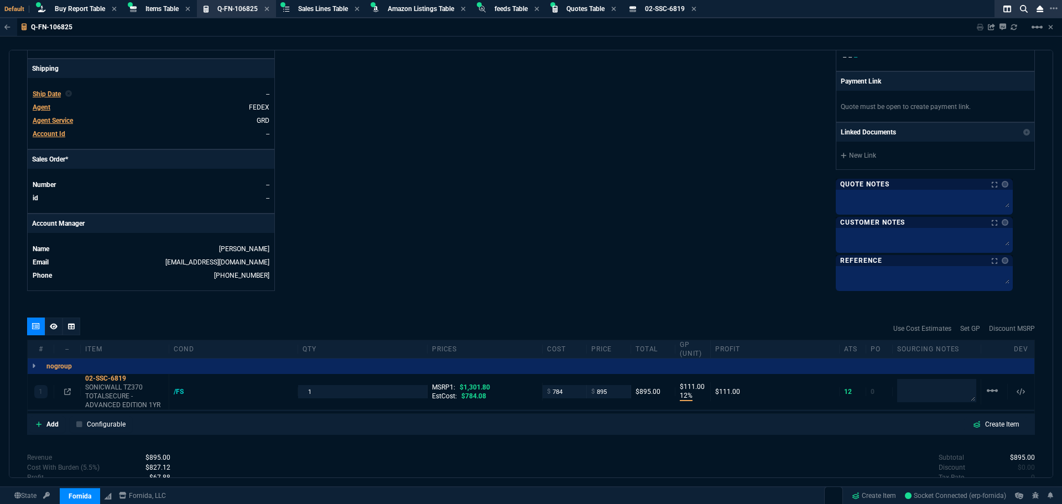
click at [61, 122] on span "Agent Service" at bounding box center [53, 121] width 40 height 8
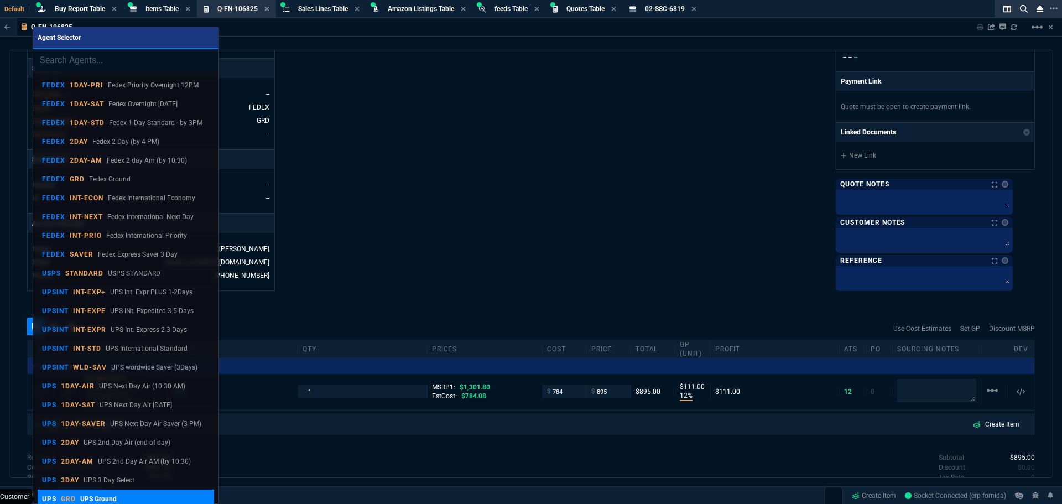
click at [63, 495] on p "GRD" at bounding box center [68, 499] width 15 height 9
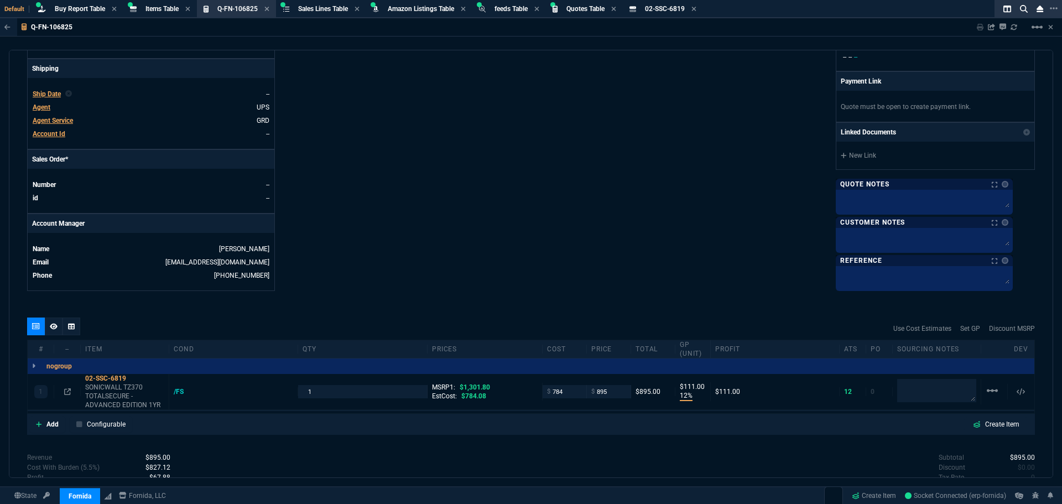
drag, startPoint x: 46, startPoint y: 133, endPoint x: 575, endPoint y: 65, distance: 532.7
click at [46, 133] on span "Account Id" at bounding box center [49, 134] width 33 height 8
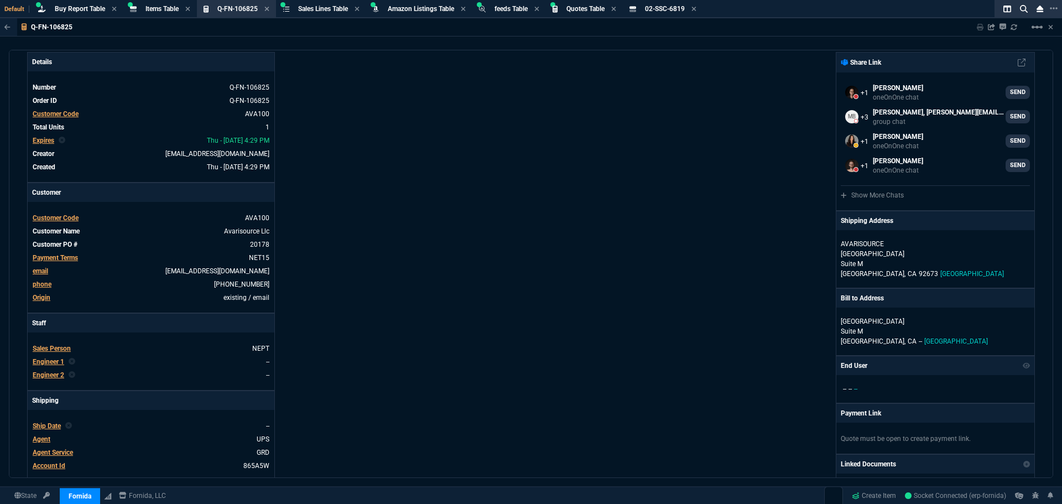
scroll to position [0, 0]
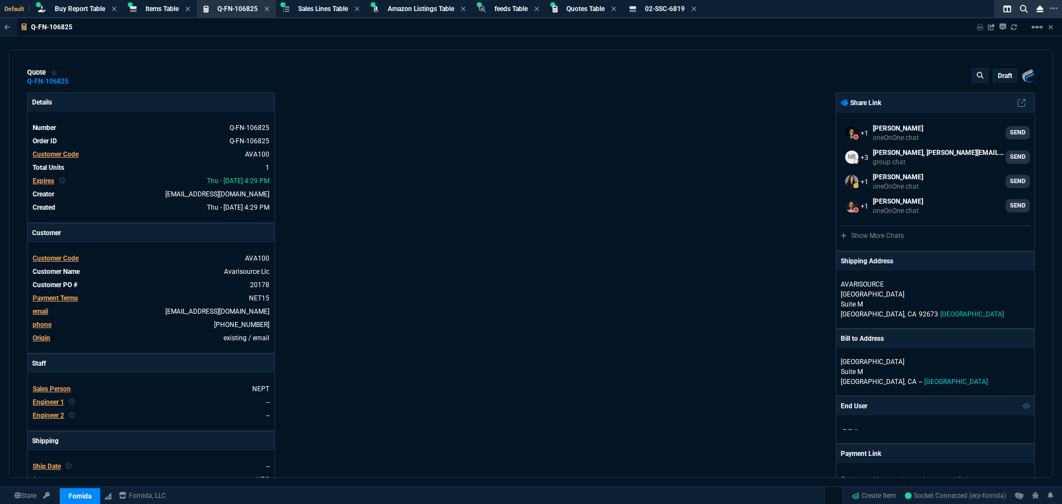
click at [1003, 70] on div "draft" at bounding box center [1005, 75] width 23 height 13
click at [1001, 76] on p "draft" at bounding box center [1005, 75] width 14 height 9
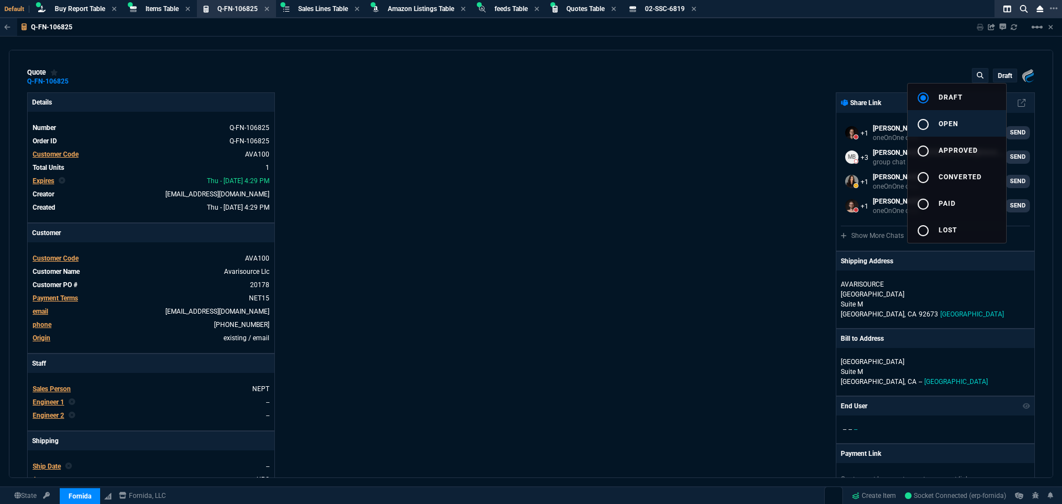
click at [934, 122] on div "radio_button_unchecked" at bounding box center [928, 124] width 22 height 13
type input "12"
type input "111"
click at [793, 144] on div at bounding box center [531, 252] width 1062 height 504
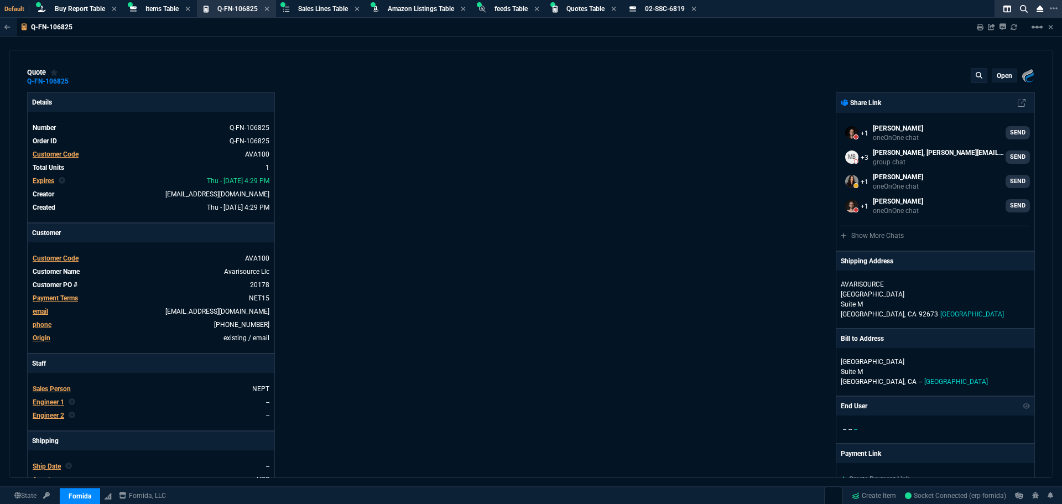
type input "31"
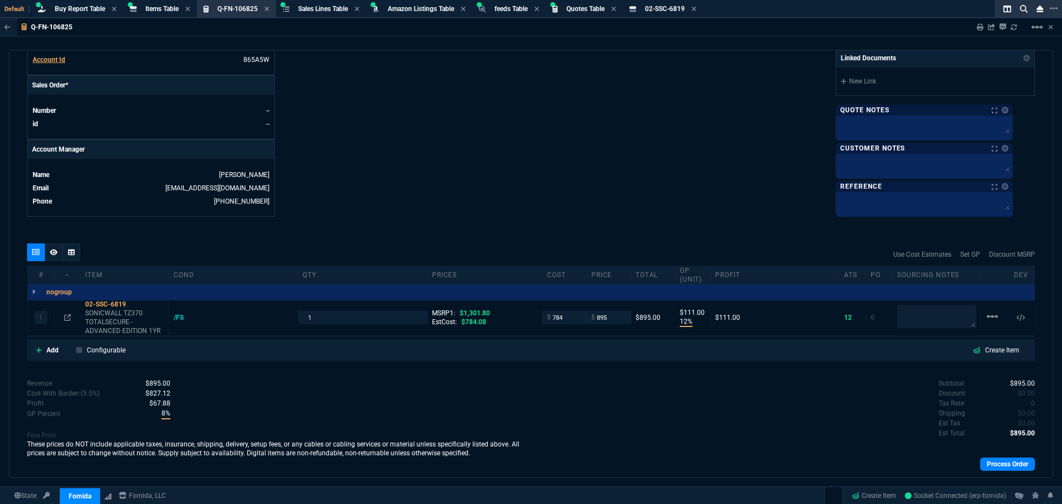
scroll to position [473, 0]
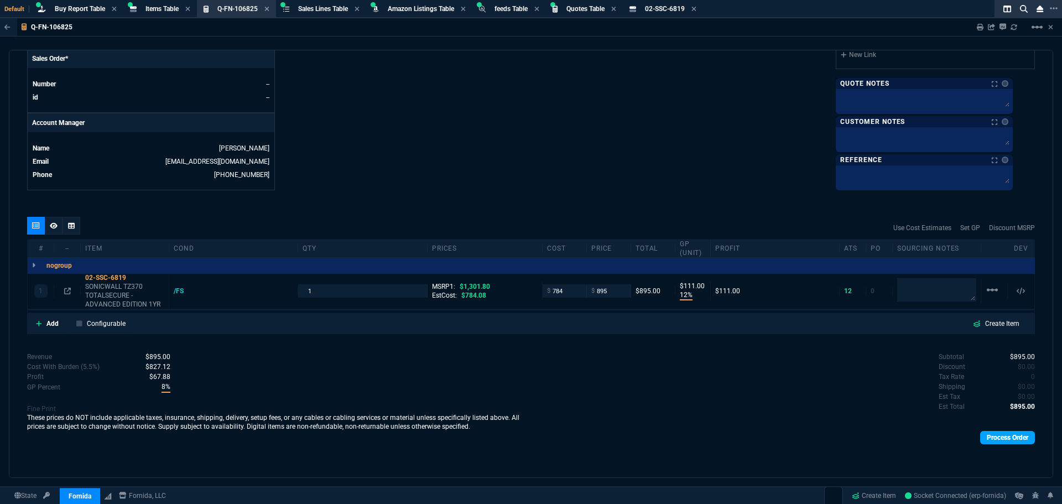
click at [1000, 444] on link "Process Order" at bounding box center [1007, 437] width 55 height 13
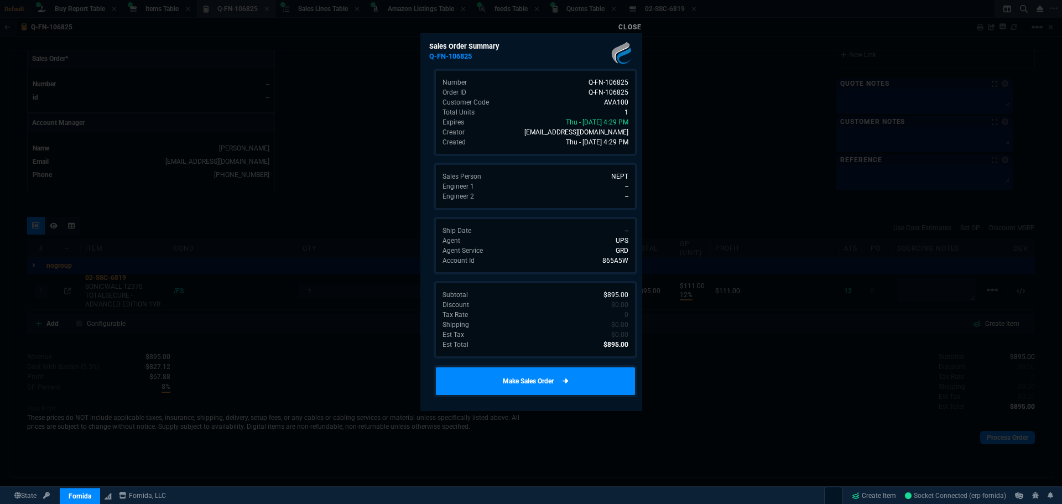
click at [509, 376] on link "Make Sales Order" at bounding box center [536, 381] width 204 height 32
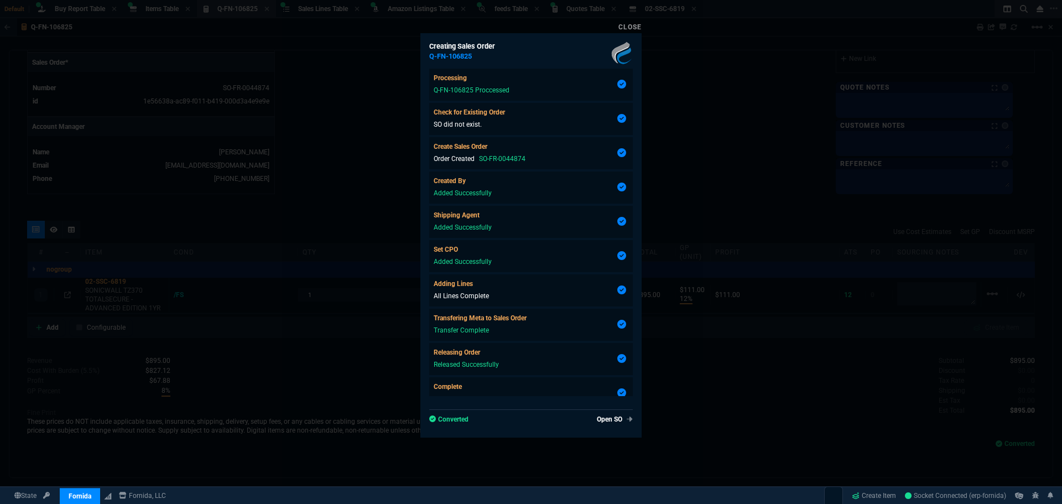
type input "12"
type input "111"
type input "31"
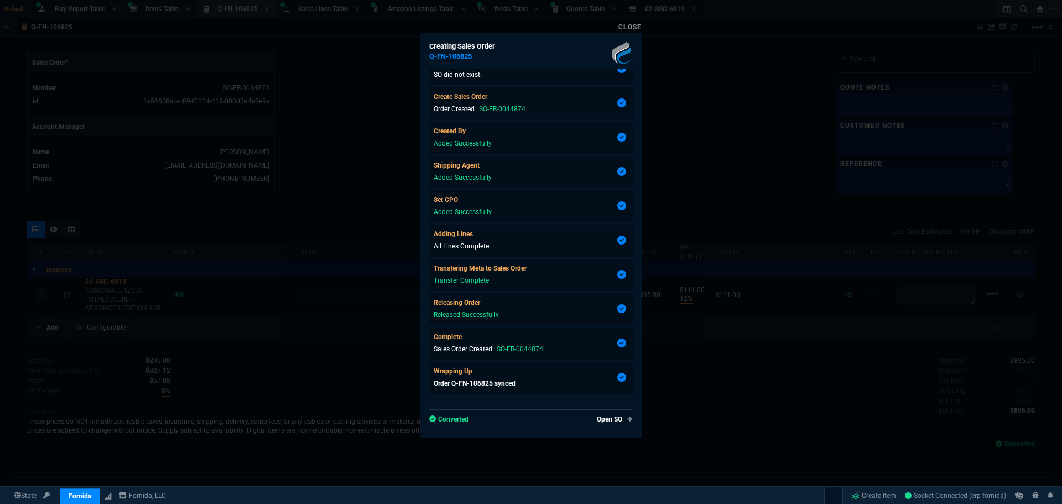
scroll to position [456, 0]
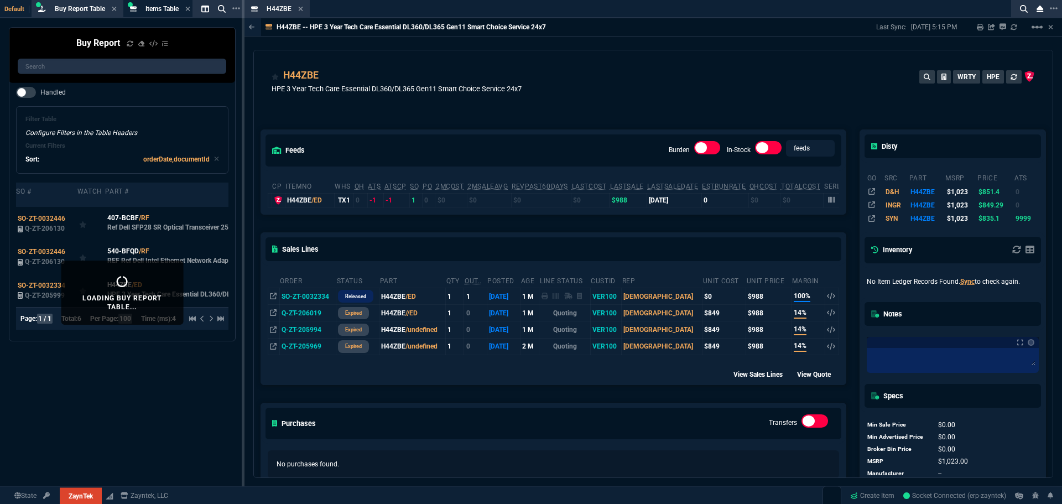
select select "8: NEPT"
click at [325, 75] on icon at bounding box center [326, 76] width 6 height 7
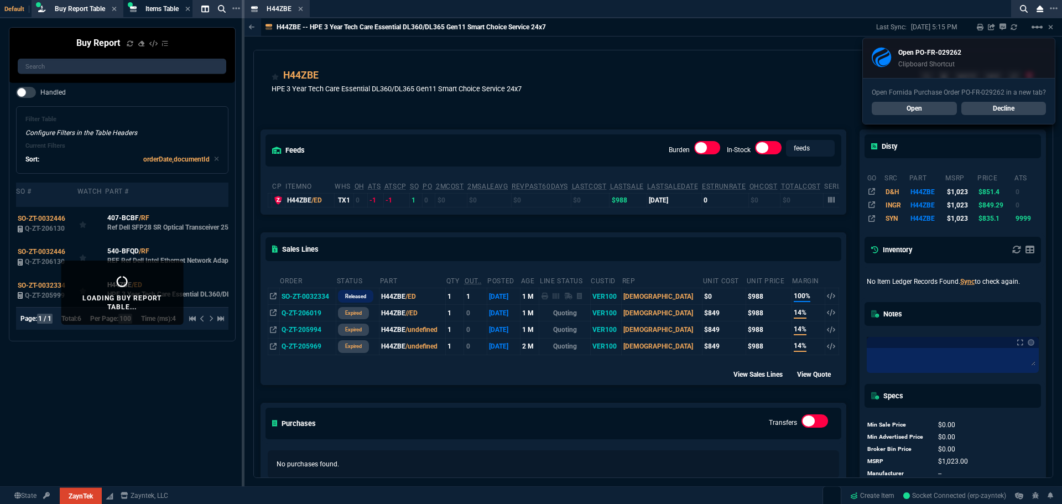
click at [299, 8] on icon at bounding box center [300, 9] width 4 height 4
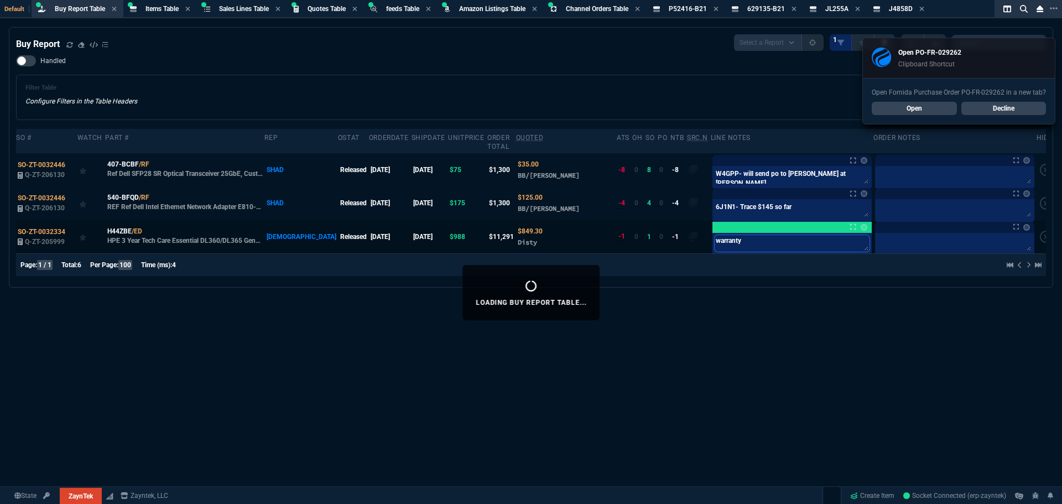
click at [776, 236] on textarea "warranty" at bounding box center [792, 243] width 155 height 17
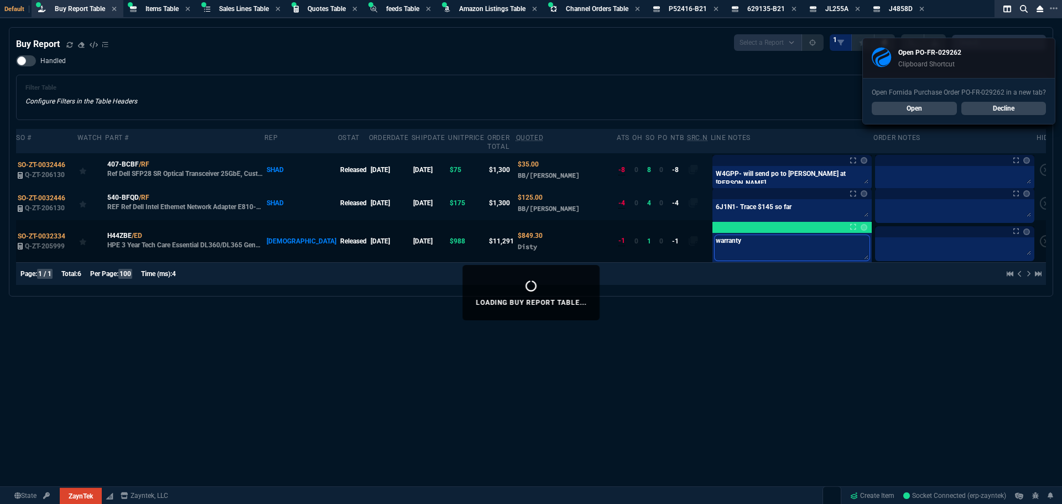
type textarea "warranty-"
paste textarea "PO-FR-029262*"
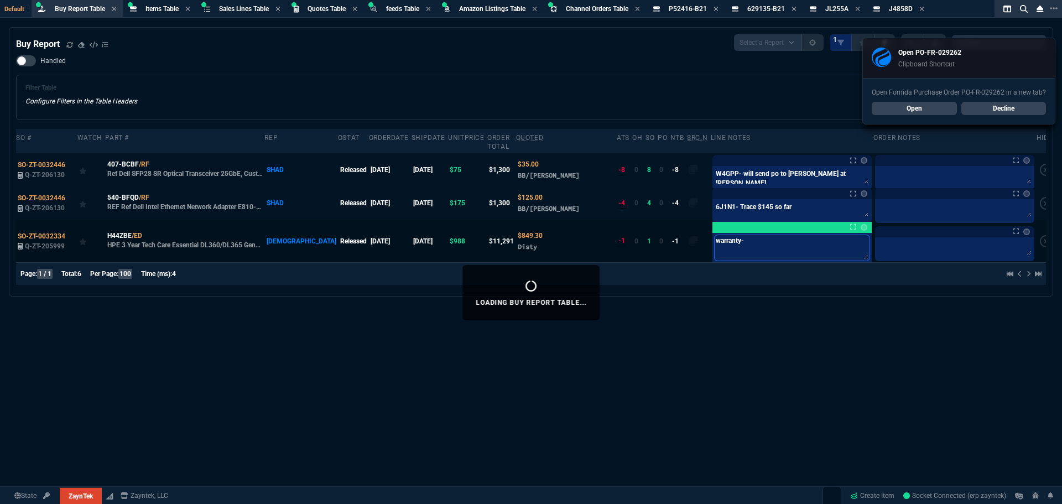
type textarea "warranty- PO-FR-029262*"
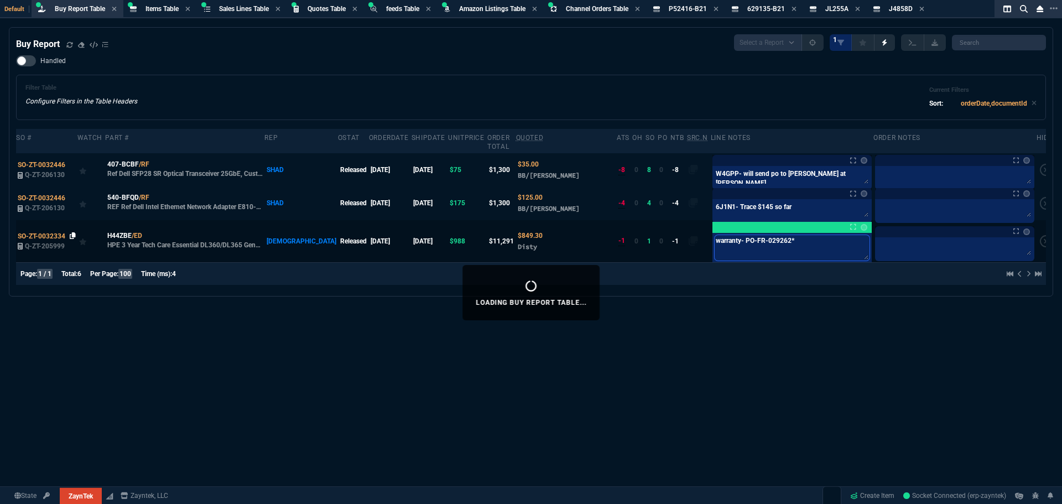
type textarea "warranty- PO-FR-029262*"
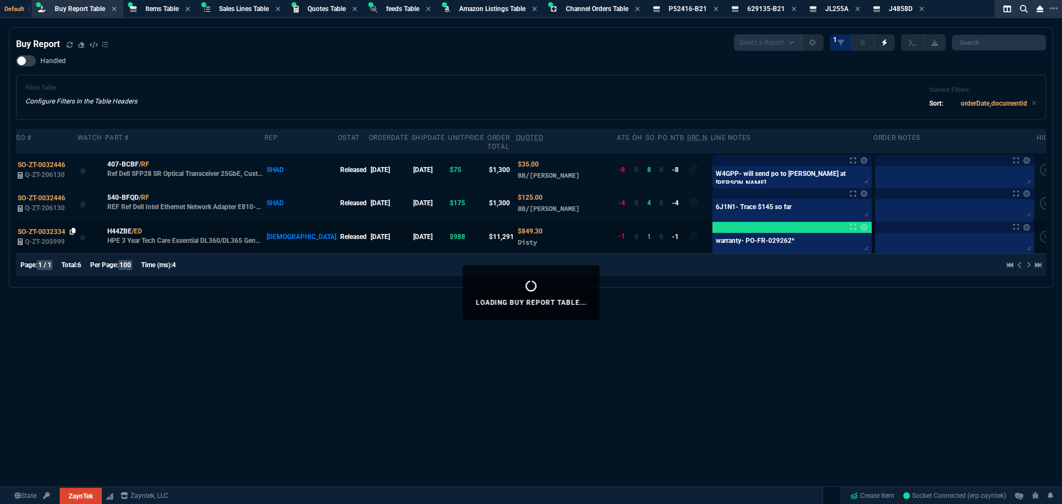
click at [73, 228] on icon at bounding box center [73, 231] width 6 height 7
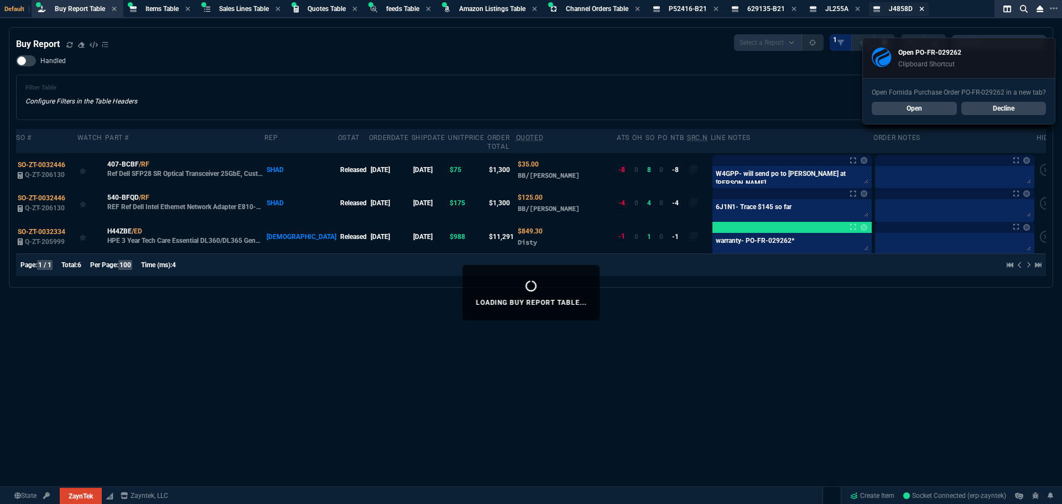
click at [924, 7] on icon at bounding box center [921, 9] width 4 height 4
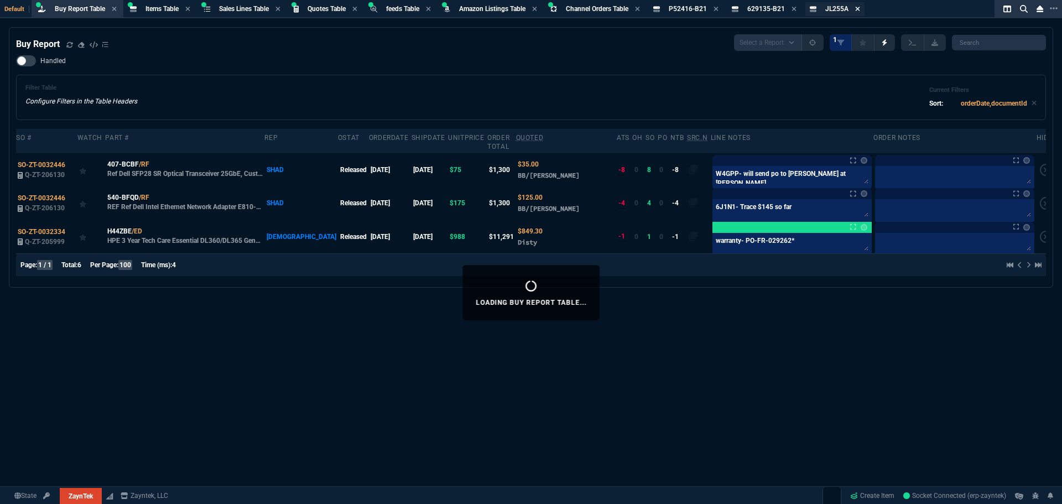
click at [860, 9] on icon at bounding box center [857, 9] width 5 height 7
click at [797, 8] on icon at bounding box center [794, 9] width 5 height 7
click at [718, 7] on div "P52416-B21 Item" at bounding box center [694, 8] width 50 height 9
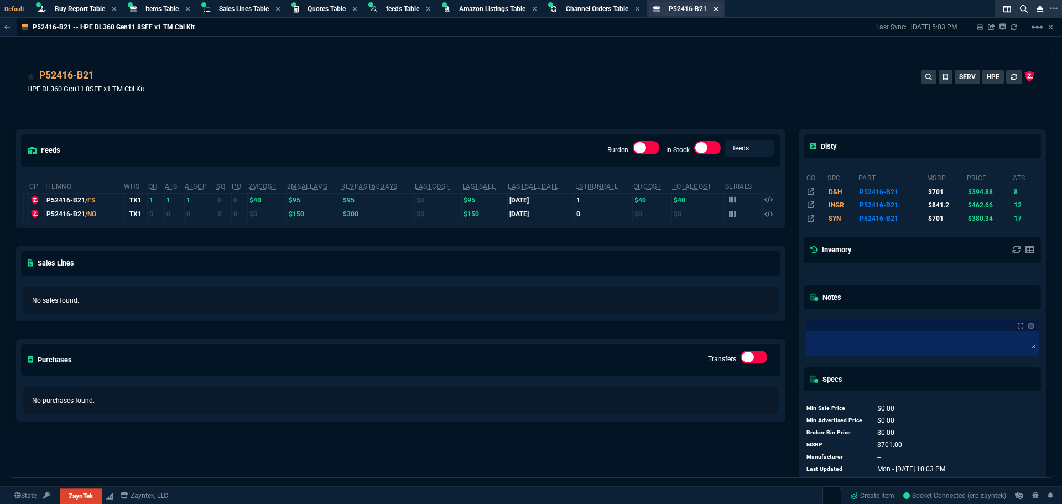
click at [719, 8] on icon at bounding box center [716, 9] width 5 height 7
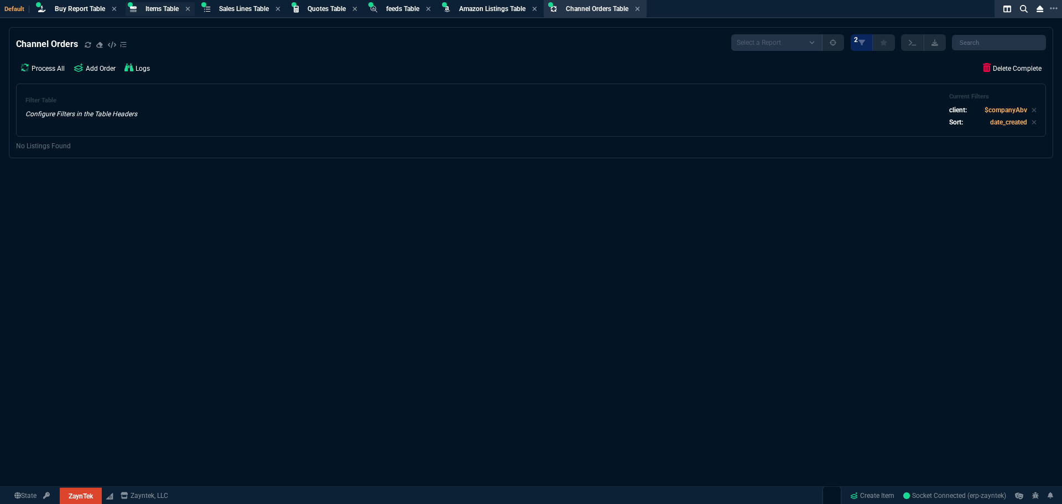
click at [164, 13] on div "Items Table Item" at bounding box center [161, 8] width 33 height 9
select select
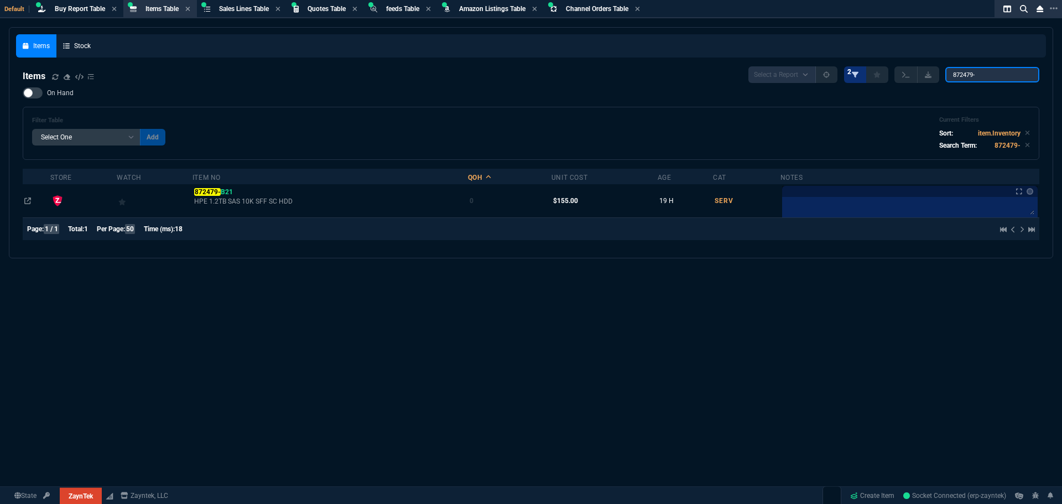
drag, startPoint x: 984, startPoint y: 70, endPoint x: 846, endPoint y: 74, distance: 137.2
click at [848, 74] on div "Select a Report NEW QUERY 2 872479-" at bounding box center [893, 74] width 291 height 17
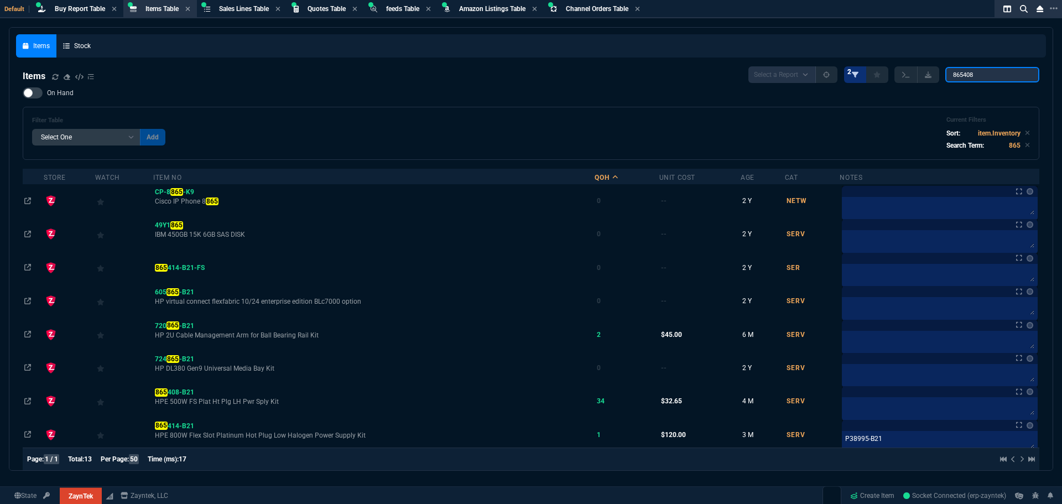
type input "865408"
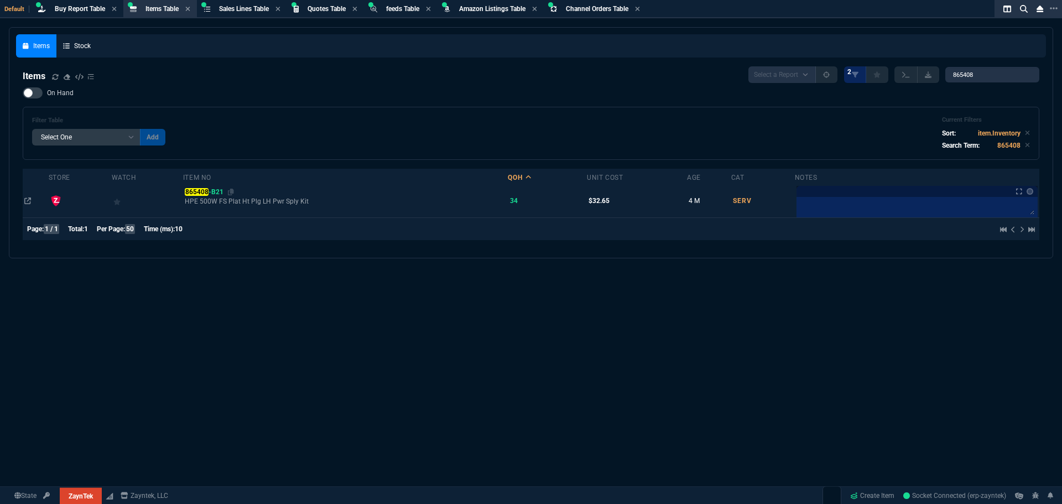
click at [207, 193] on mark "865408" at bounding box center [197, 192] width 24 height 8
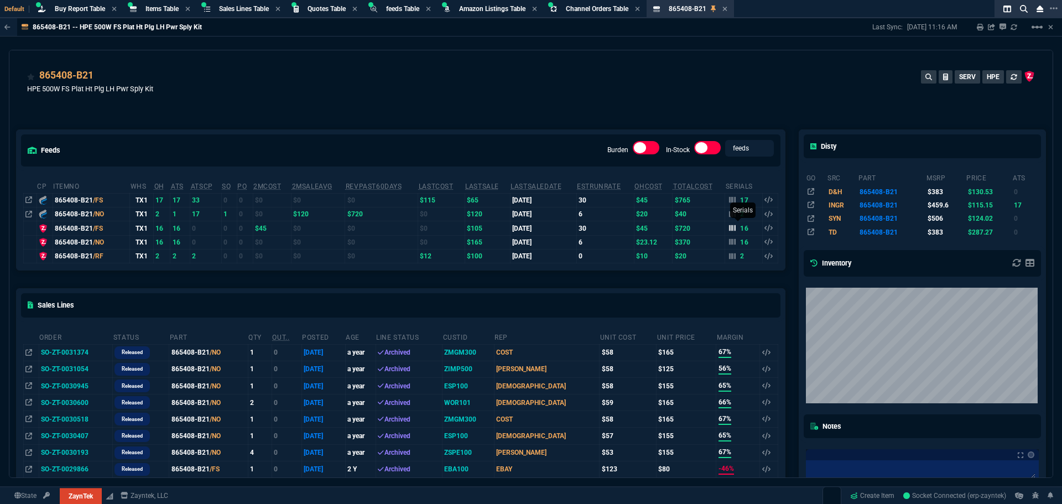
click at [729, 228] on icon at bounding box center [732, 228] width 7 height 6
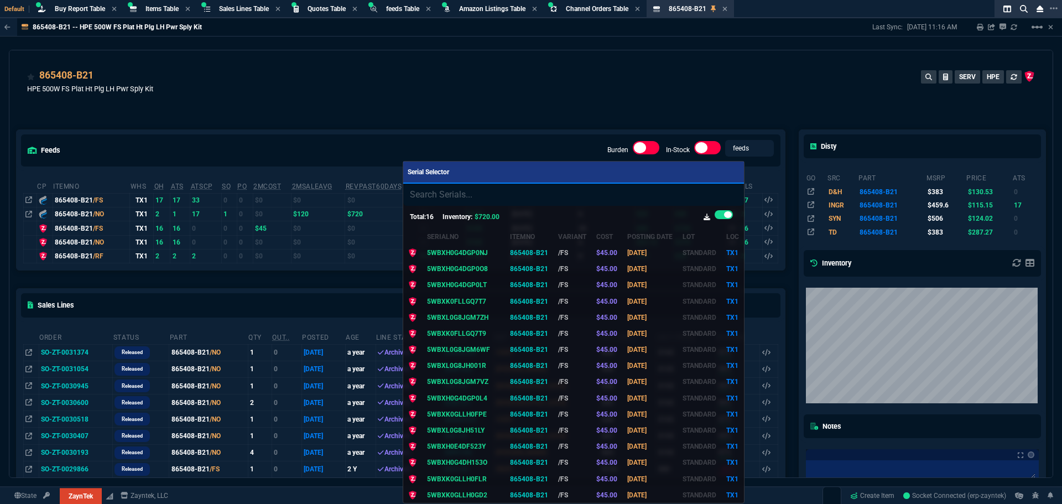
click at [707, 217] on icon at bounding box center [707, 217] width 7 height 7
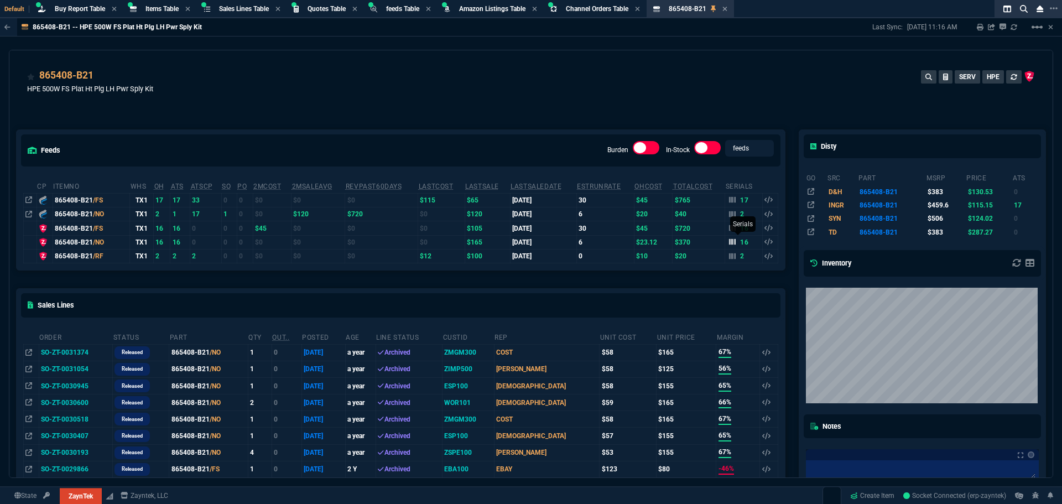
click at [729, 243] on icon at bounding box center [732, 242] width 7 height 6
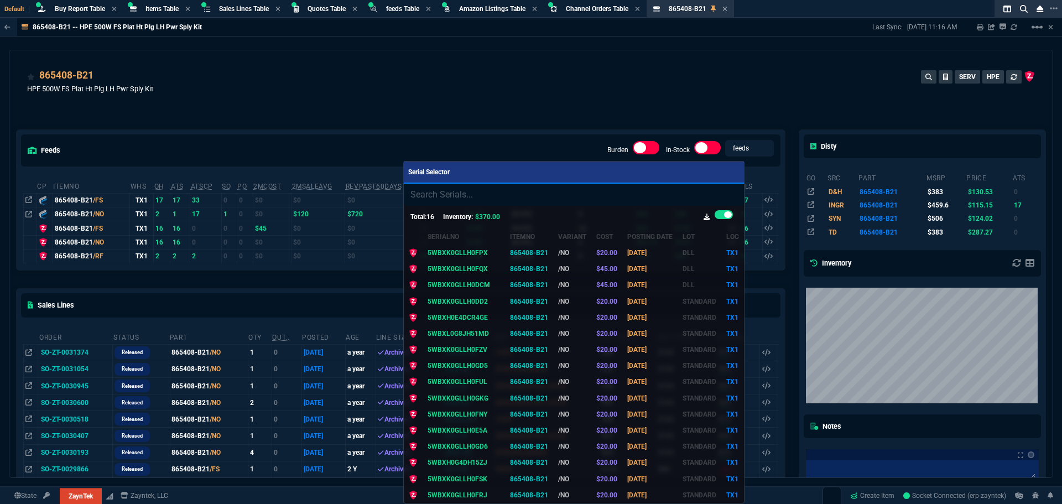
click at [704, 218] on icon at bounding box center [707, 217] width 7 height 7
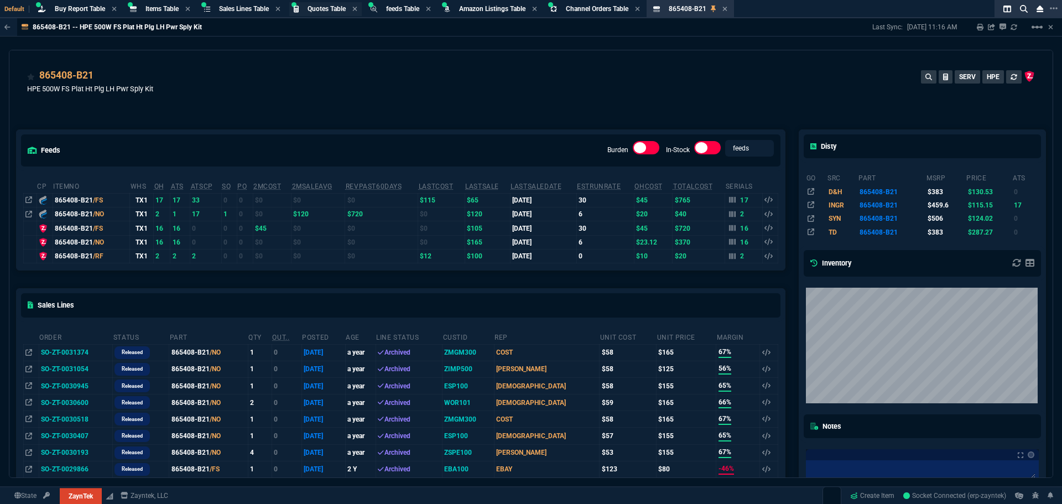
click at [334, 11] on span "Quotes Table" at bounding box center [327, 9] width 38 height 8
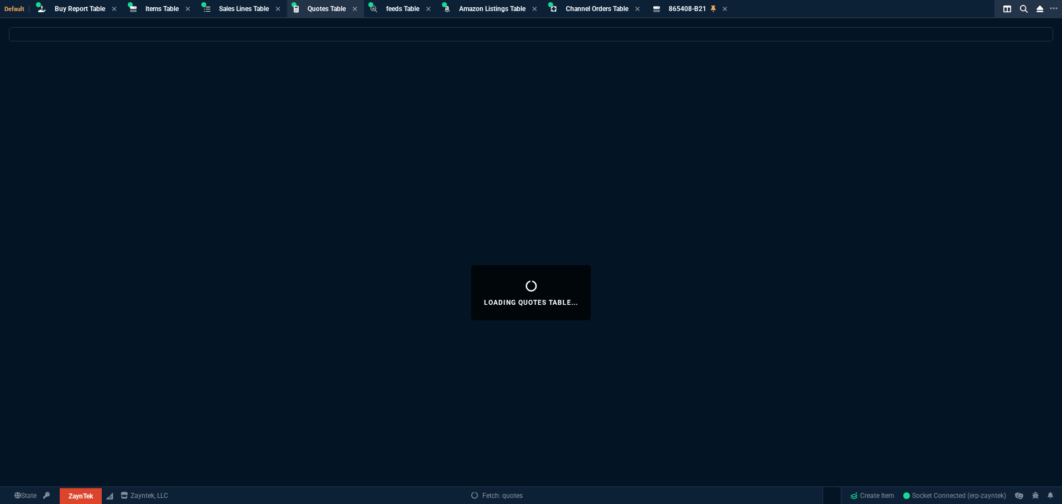
select select
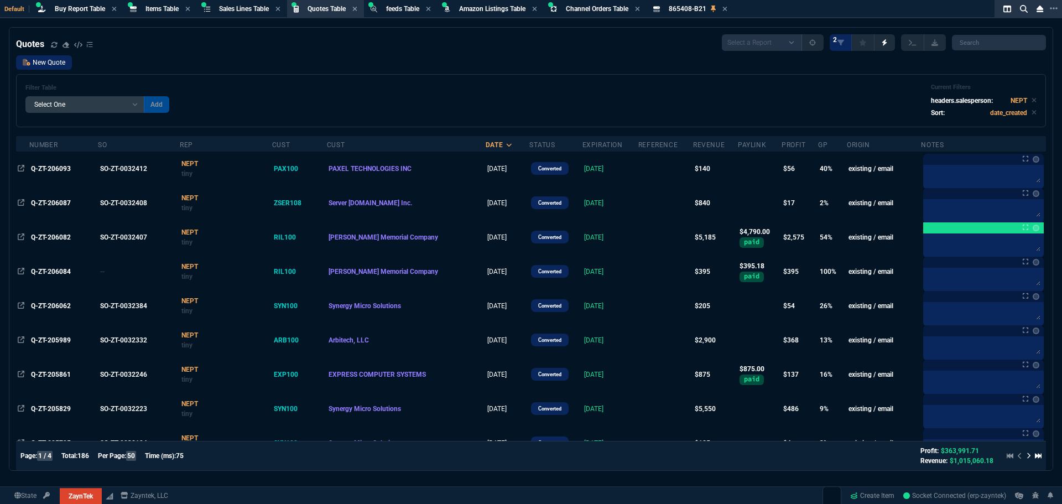
click at [56, 66] on link "New Quote" at bounding box center [44, 62] width 56 height 14
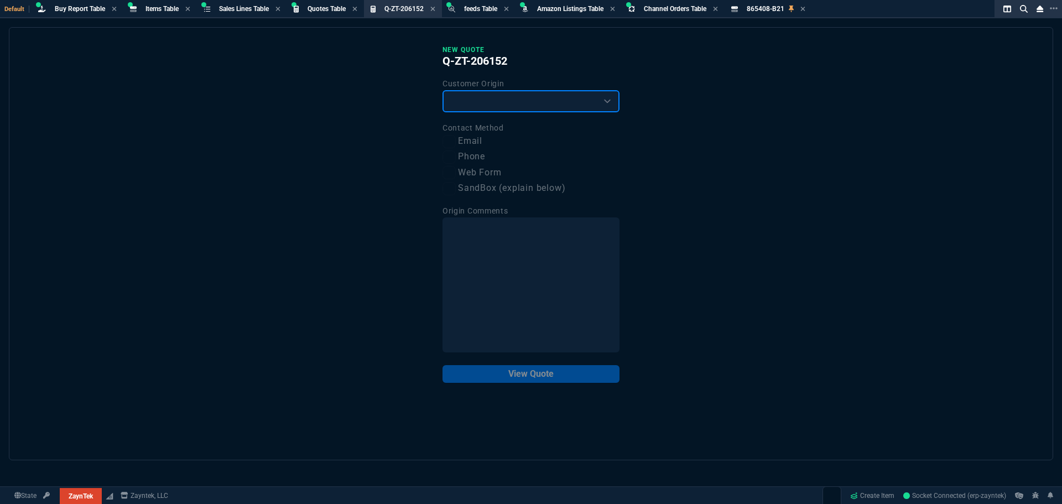
click at [476, 102] on select "Existing Customer Amazon Lead (first order) Website Lead (first order) Called (…" at bounding box center [531, 101] width 177 height 22
select select "existing"
click at [443, 91] on select "Existing Customer Amazon Lead (first order) Website Lead (first order) Called (…" at bounding box center [531, 101] width 177 height 22
click at [455, 142] on input "Email" at bounding box center [449, 141] width 13 height 13
checkbox input "true"
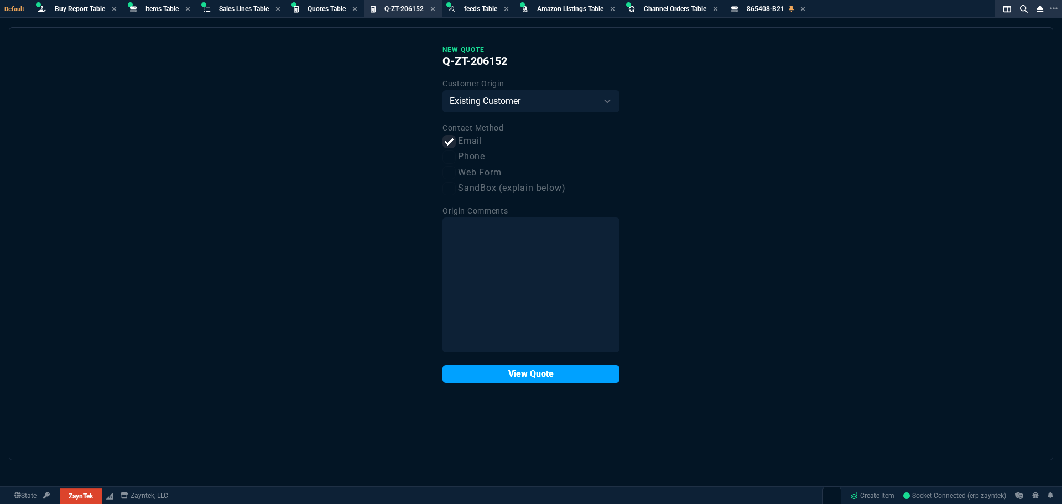
click at [530, 371] on button "View Quote" at bounding box center [531, 374] width 177 height 18
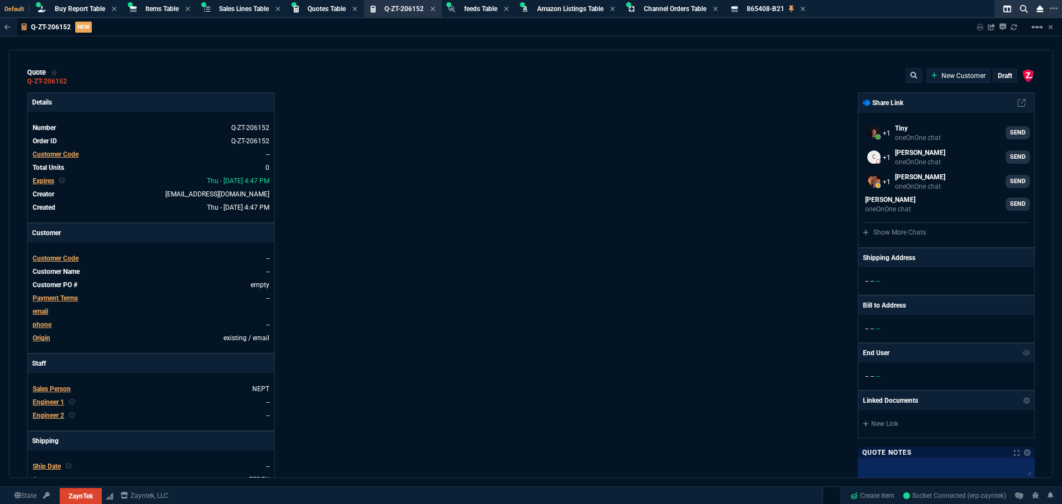
click at [59, 153] on span "Customer Code" at bounding box center [56, 154] width 46 height 8
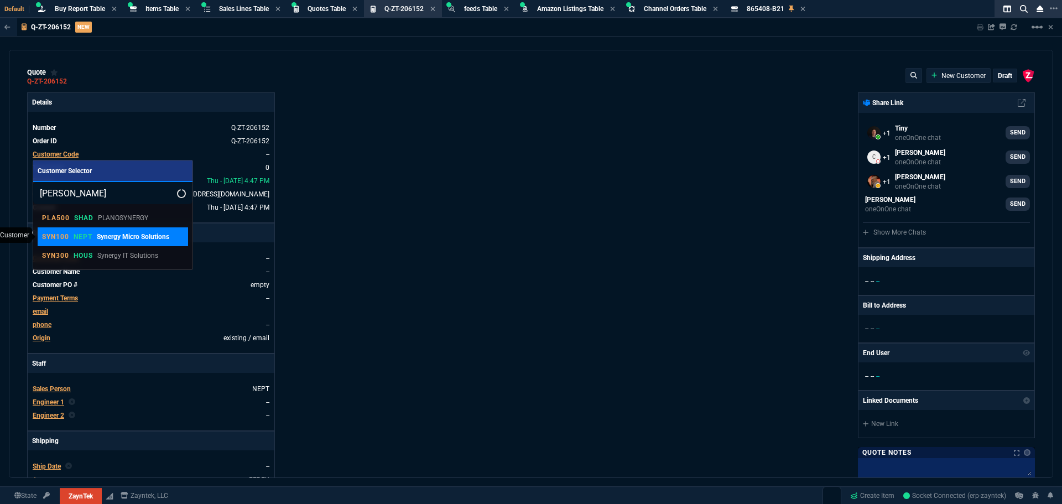
type input "[PERSON_NAME]"
click at [87, 233] on p "NEPT" at bounding box center [83, 236] width 19 height 9
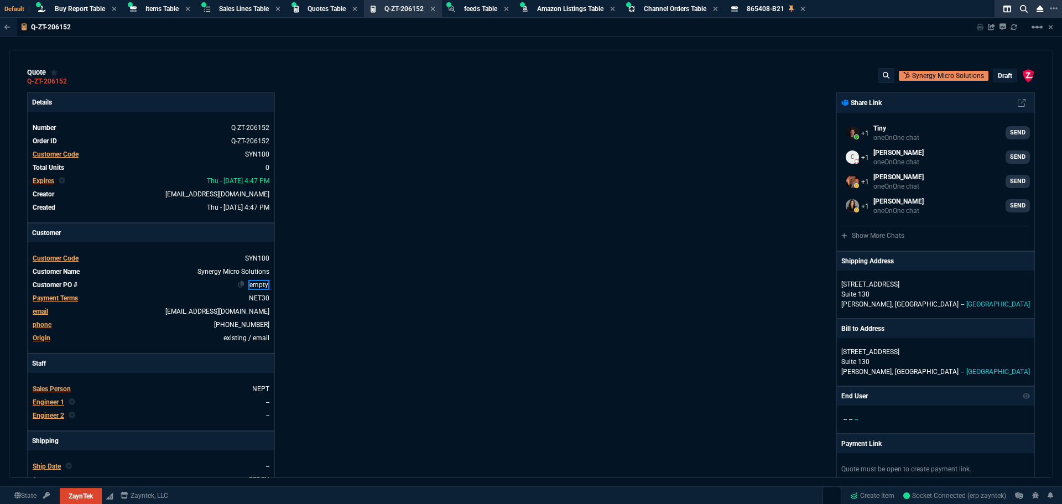
click at [261, 285] on link "empty" at bounding box center [258, 285] width 21 height 10
click at [363, 300] on div "Details Number Q-ZT-206152 Order ID Q-ZT-206152 Customer Code SYN100 Total Unit…" at bounding box center [279, 377] width 504 height 571
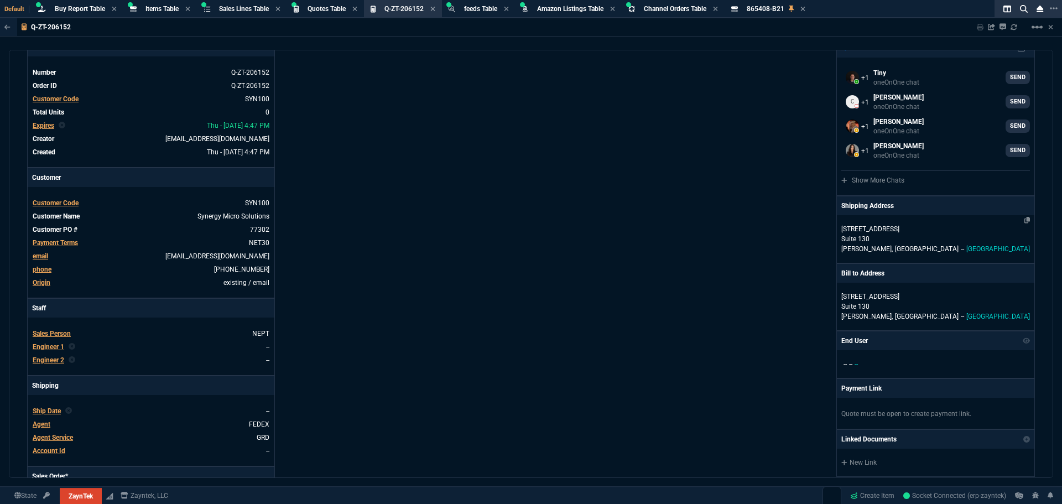
click at [893, 223] on div "[STREET_ADDRESS]" at bounding box center [935, 239] width 197 height 48
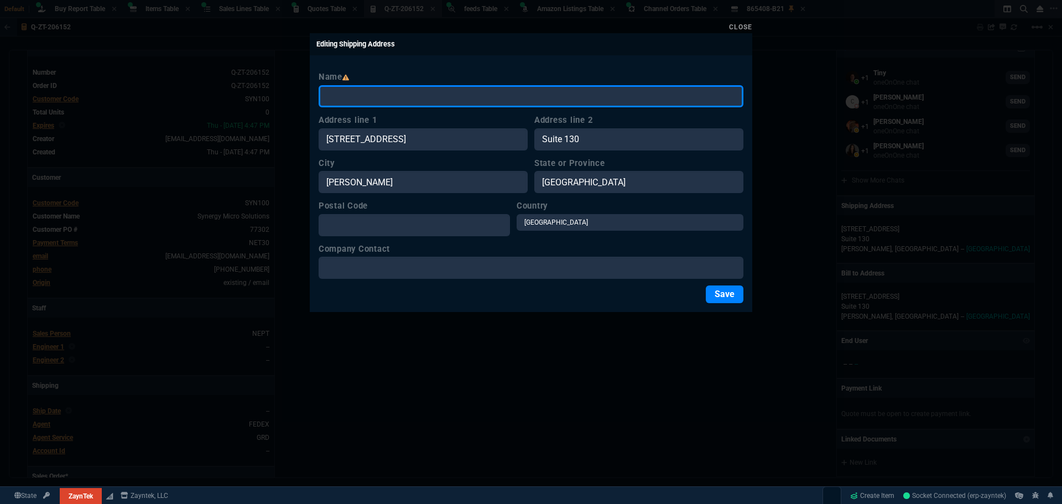
click at [356, 89] on input "Name" at bounding box center [531, 96] width 425 height 22
type input "WILL CALL"
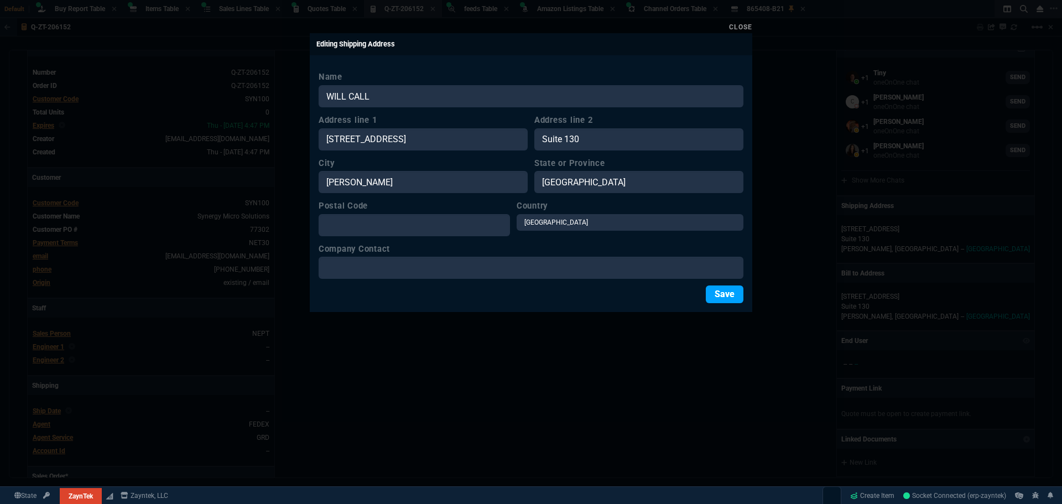
click at [714, 293] on button "Save" at bounding box center [725, 294] width 38 height 18
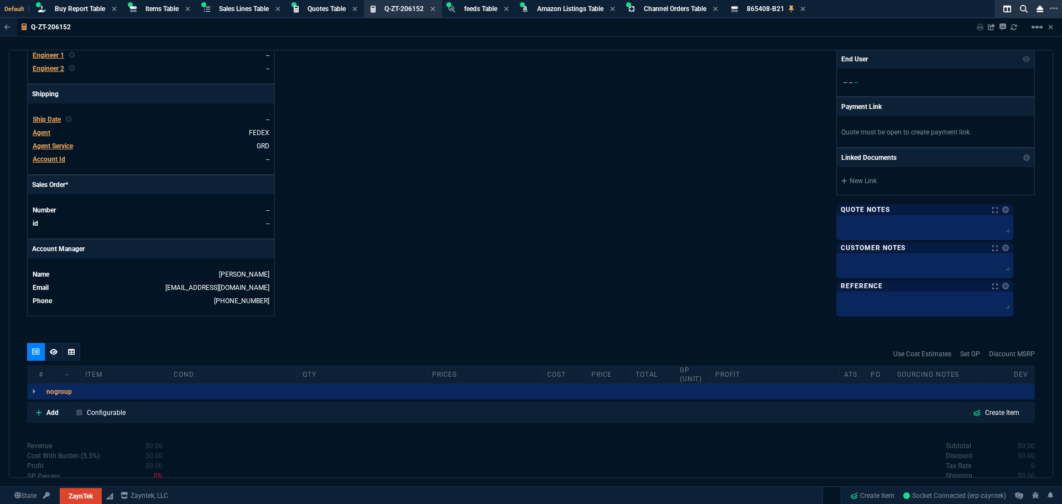
scroll to position [446, 0]
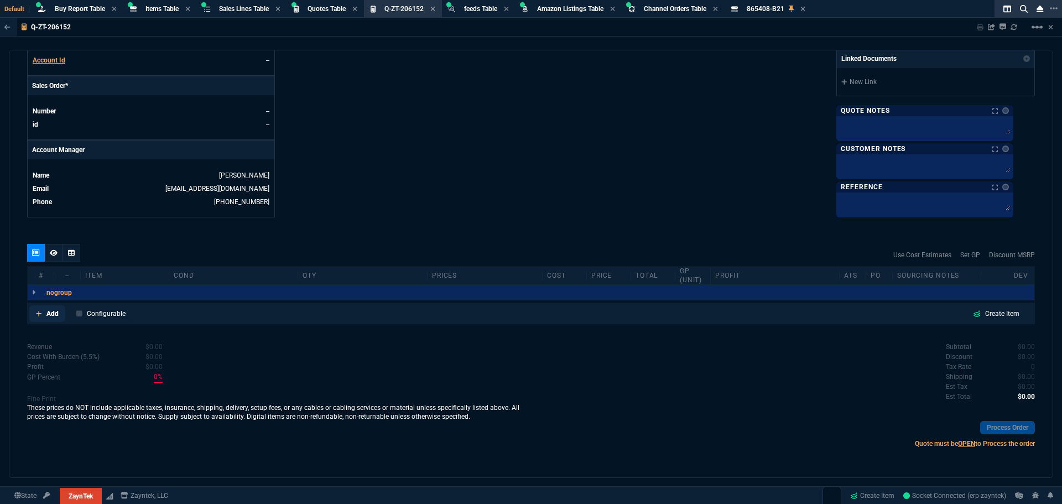
click at [47, 314] on p "Add" at bounding box center [52, 314] width 12 height 10
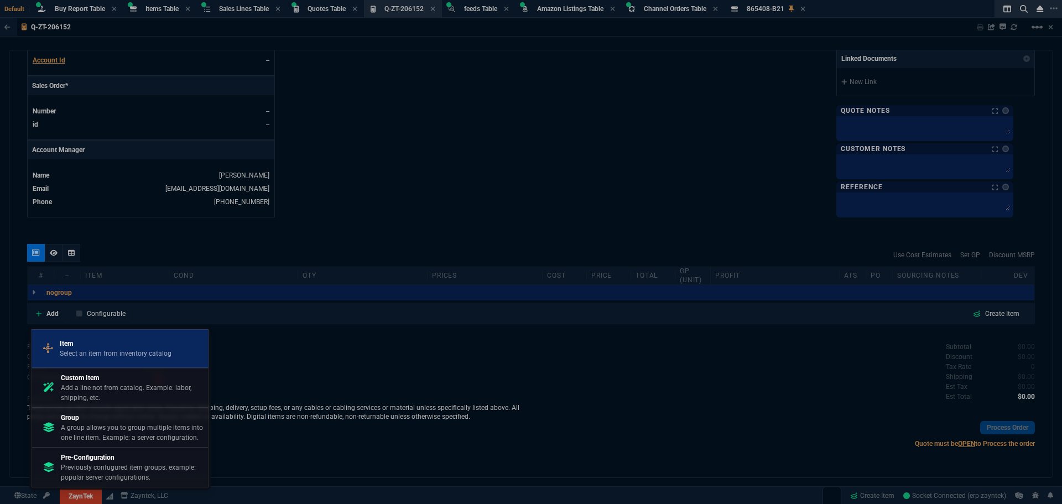
click at [65, 345] on p "Item" at bounding box center [116, 344] width 112 height 10
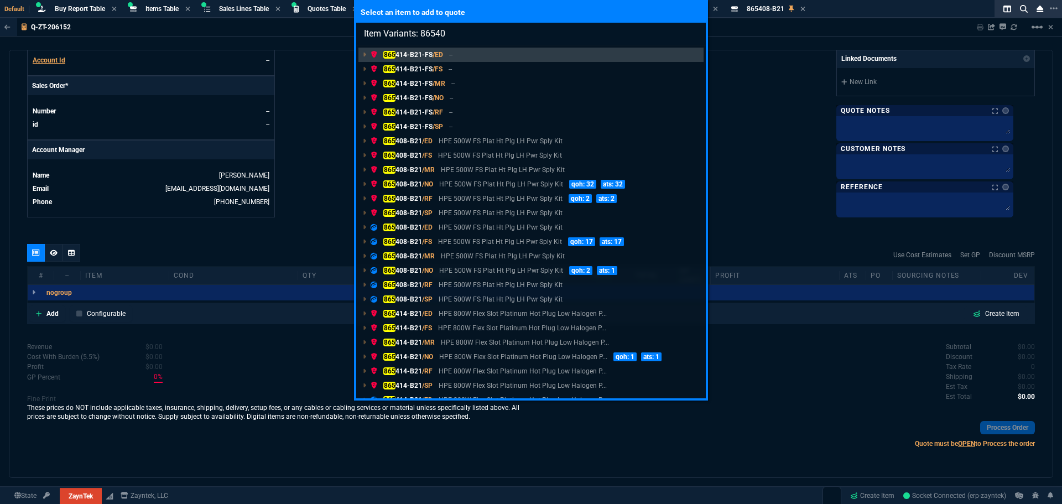
type input "Item Variants: 865408"
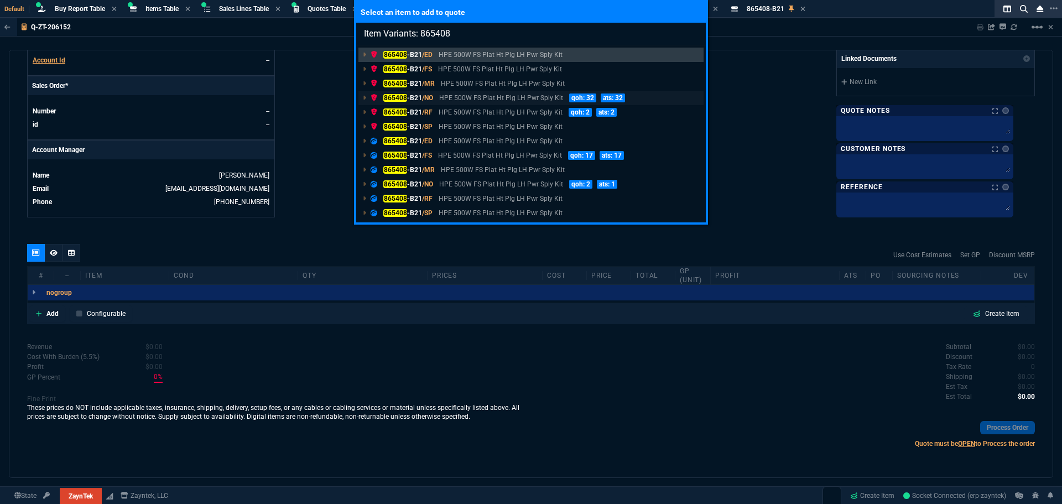
click at [420, 100] on p "865408 -B21 /NO" at bounding box center [402, 98] width 63 height 10
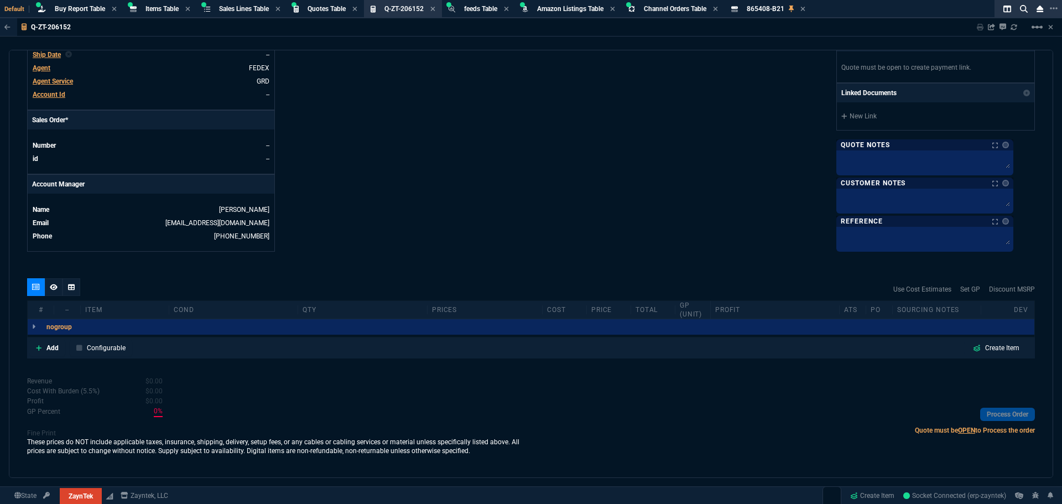
scroll to position [412, 0]
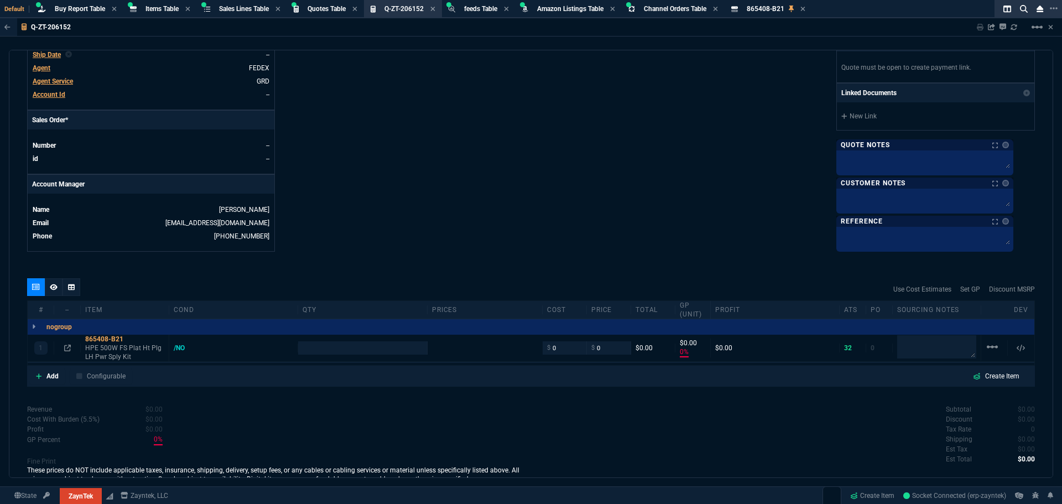
type input "0"
type input "383"
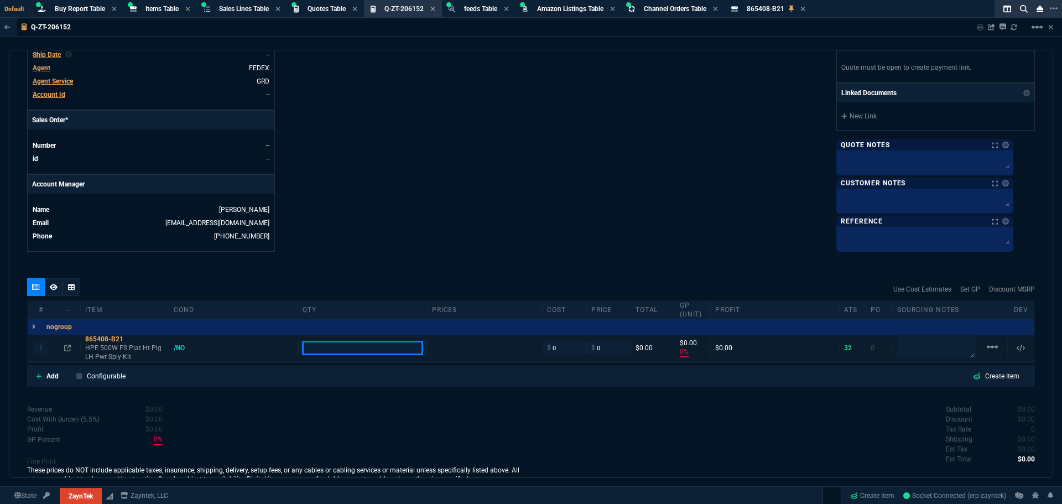
click at [319, 344] on input "number" at bounding box center [362, 347] width 119 height 13
type input "100"
type input "20"
type input "15"
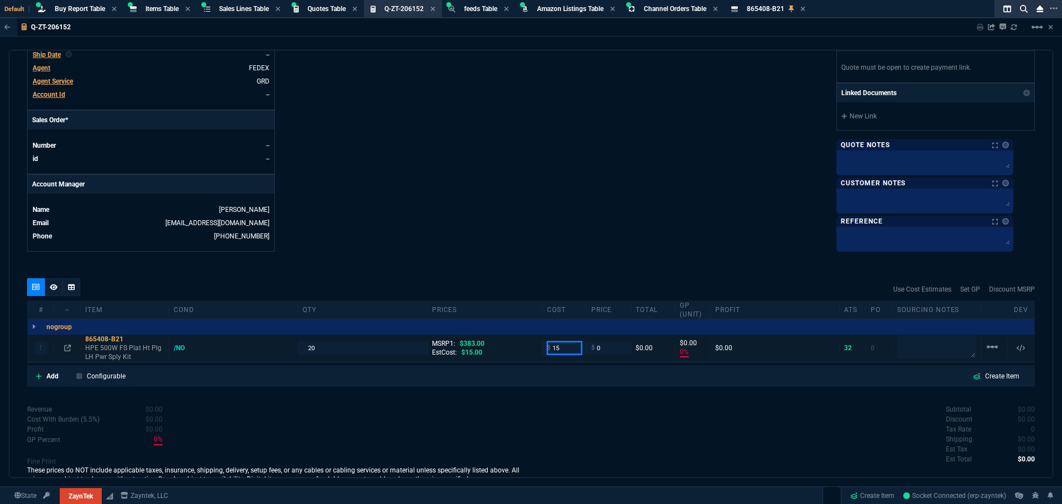
type input "15"
type input "-100"
type input "-15"
type input "20"
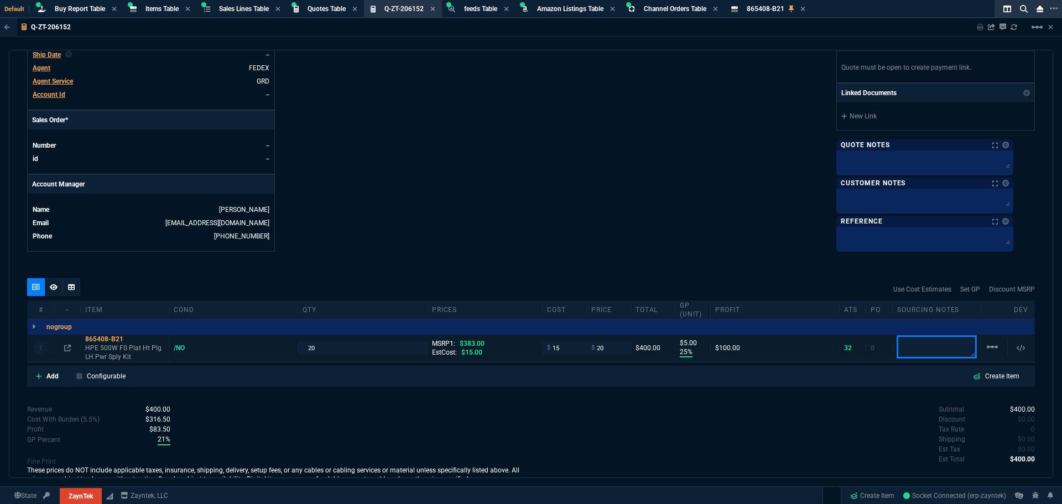
type input "25"
type input "5"
type input "95"
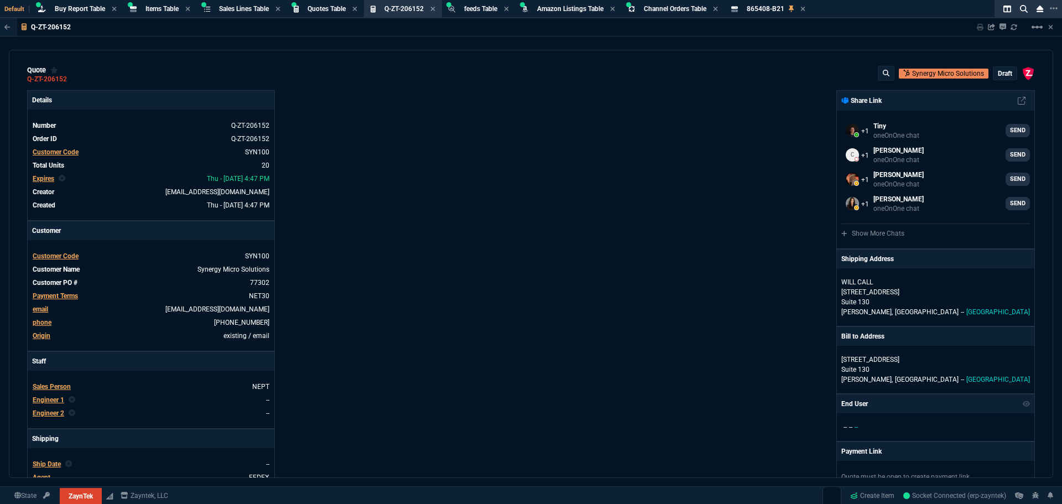
scroll to position [0, 0]
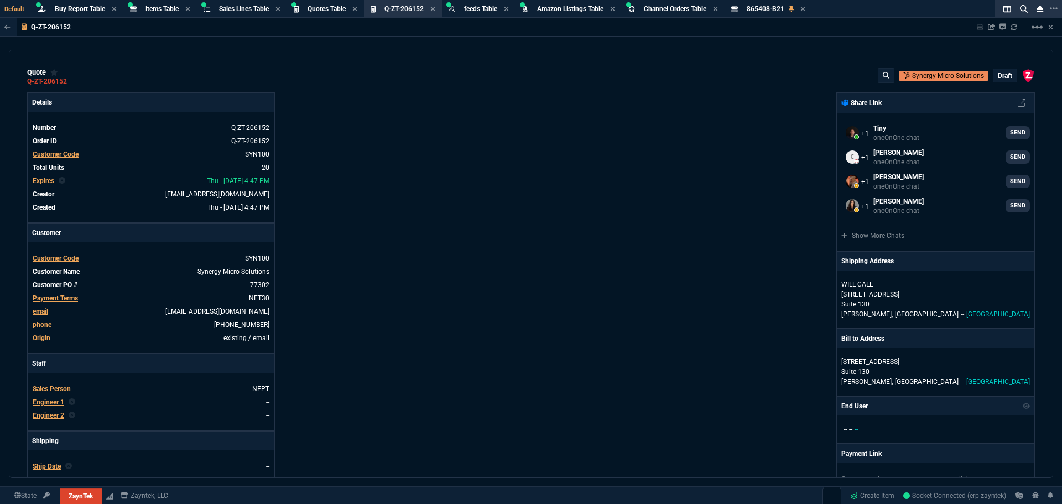
click at [1004, 75] on p "draft" at bounding box center [1005, 75] width 14 height 9
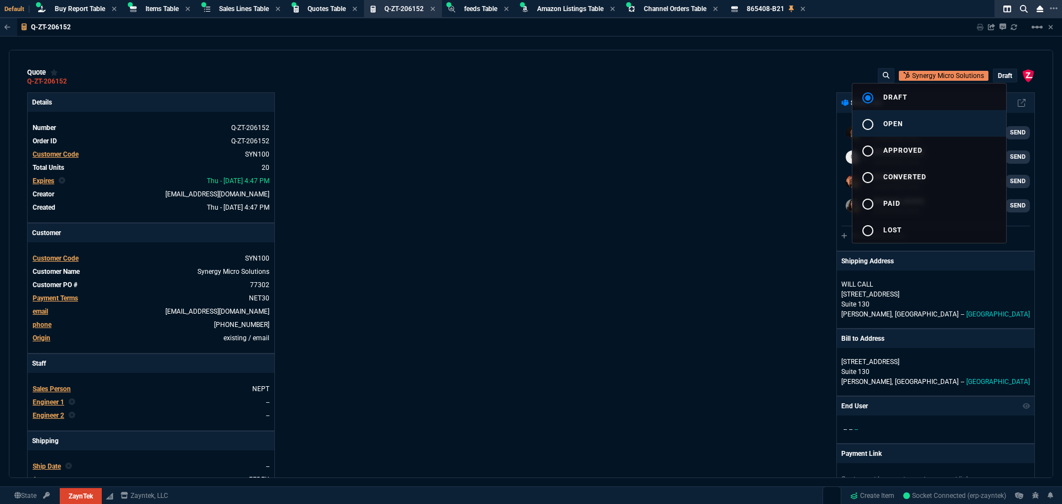
click at [882, 119] on div "radio_button_unchecked" at bounding box center [872, 124] width 22 height 13
click at [733, 149] on div at bounding box center [531, 252] width 1062 height 504
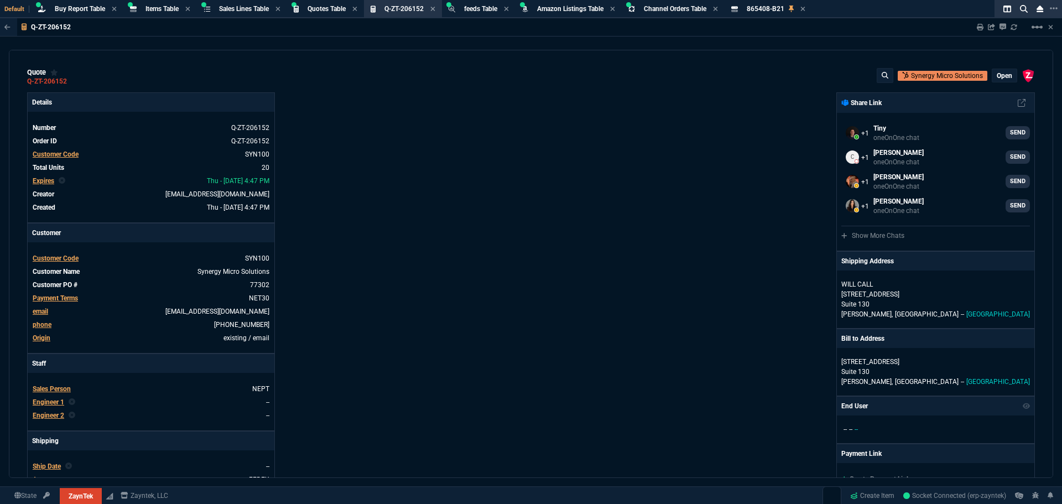
type input "25"
type input "5"
type input "95"
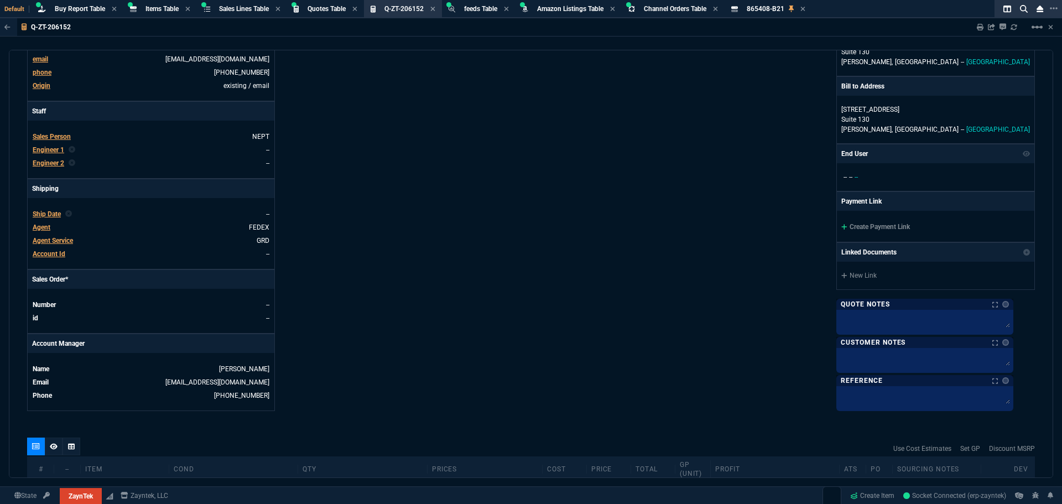
scroll to position [188, 0]
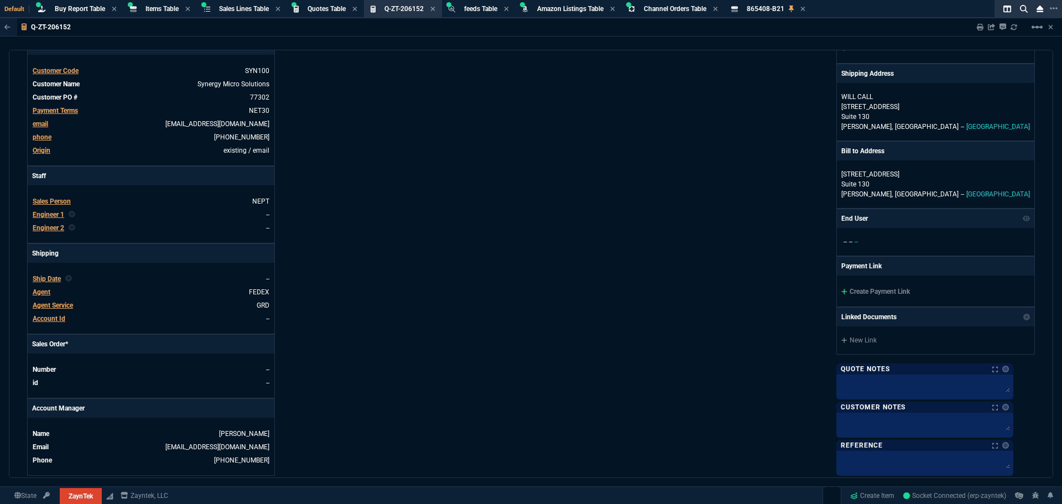
click at [44, 296] on span "Agent" at bounding box center [42, 292] width 18 height 8
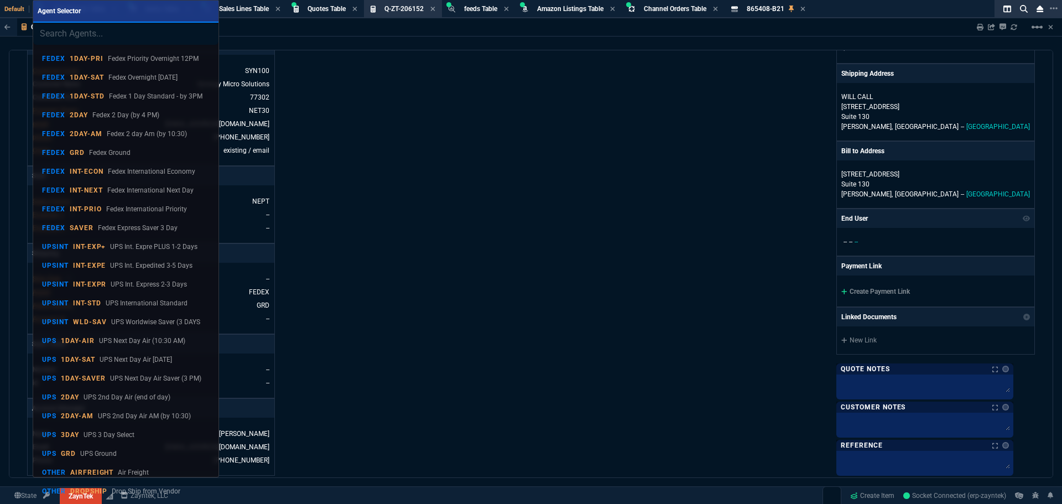
click at [75, 37] on input "search" at bounding box center [125, 34] width 185 height 22
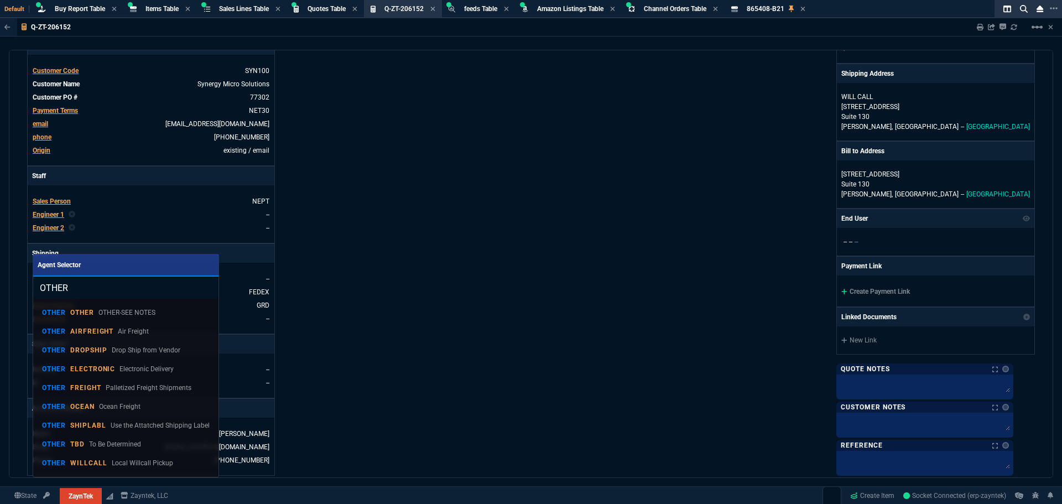
type input "OTHER"
click at [92, 460] on p "WILLCALL" at bounding box center [88, 463] width 37 height 9
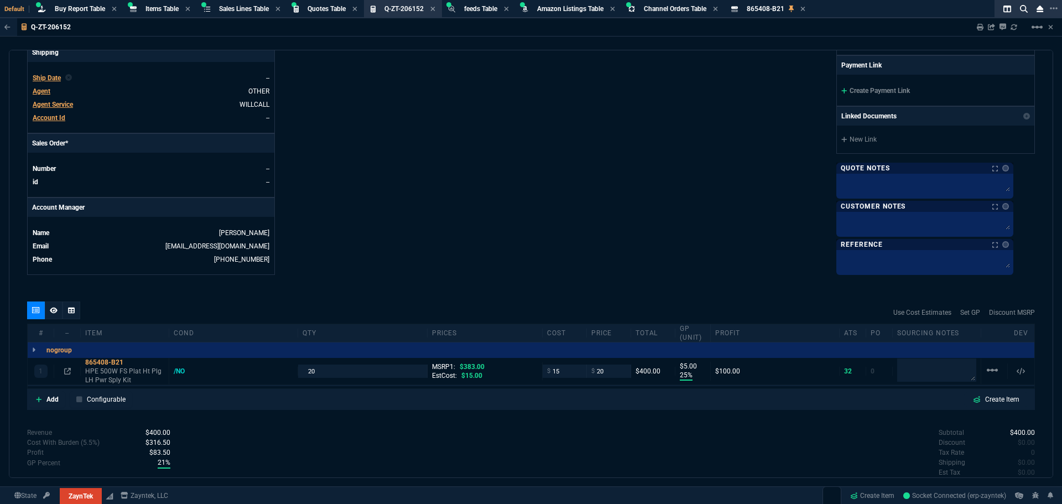
scroll to position [464, 0]
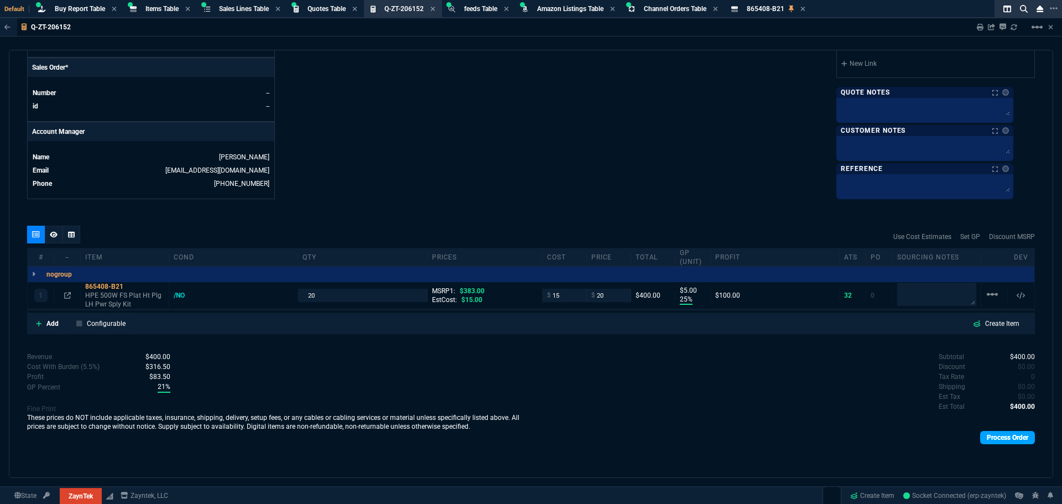
click at [990, 439] on link "Process Order" at bounding box center [1007, 437] width 55 height 13
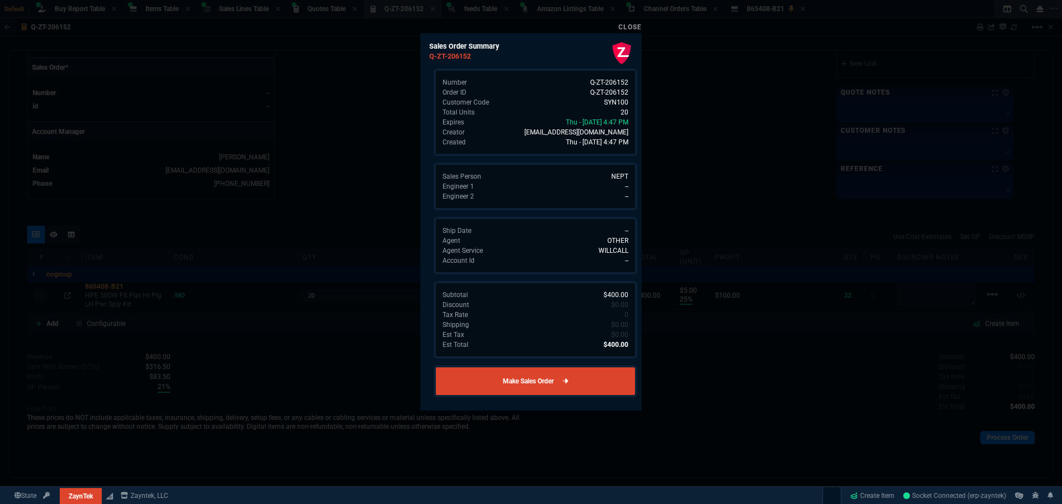
click at [549, 382] on link "Make Sales Order" at bounding box center [536, 381] width 204 height 32
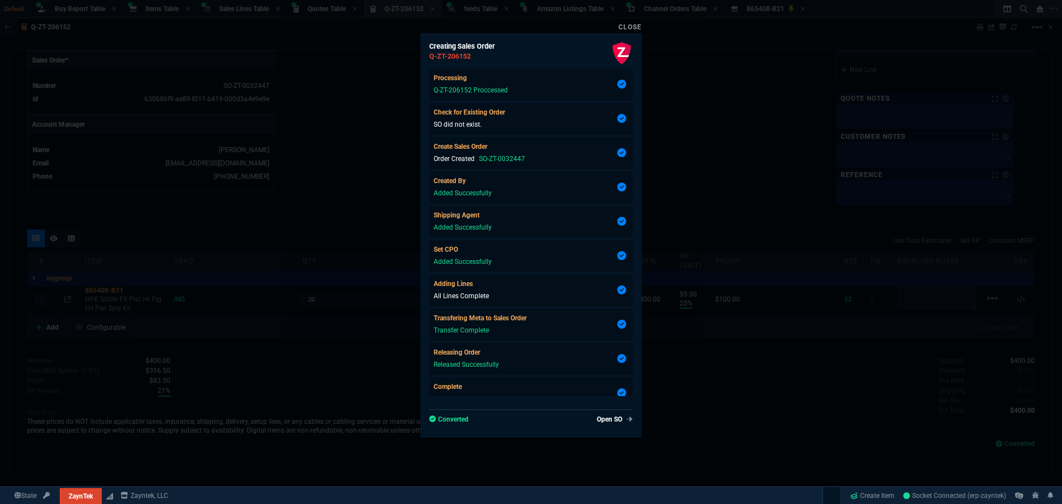
scroll to position [447, 0]
type input "25"
type input "5"
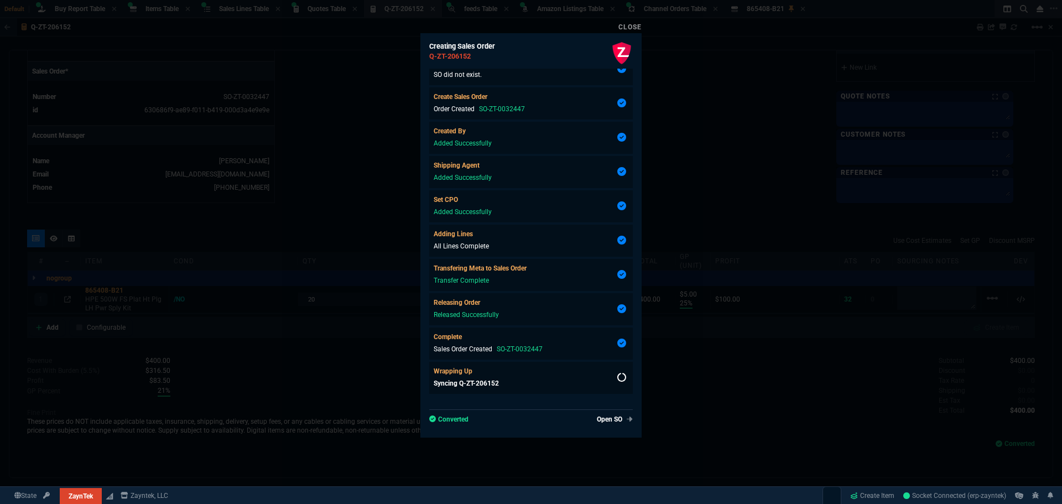
type input "95"
click at [636, 30] on link "Close" at bounding box center [629, 27] width 23 height 8
